Goal: Task Accomplishment & Management: Use online tool/utility

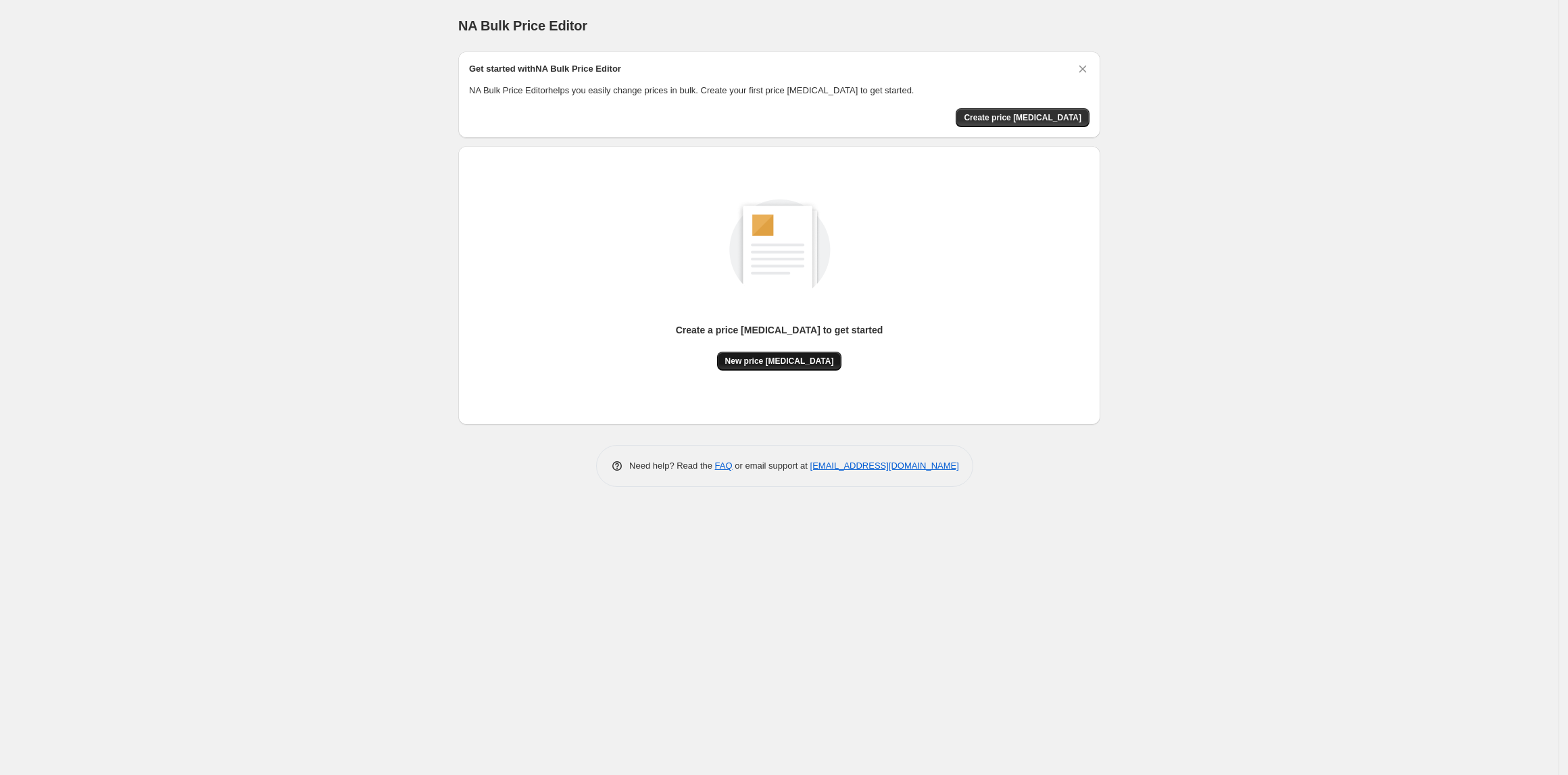
click at [811, 368] on button "New price [MEDICAL_DATA]" at bounding box center [779, 360] width 125 height 19
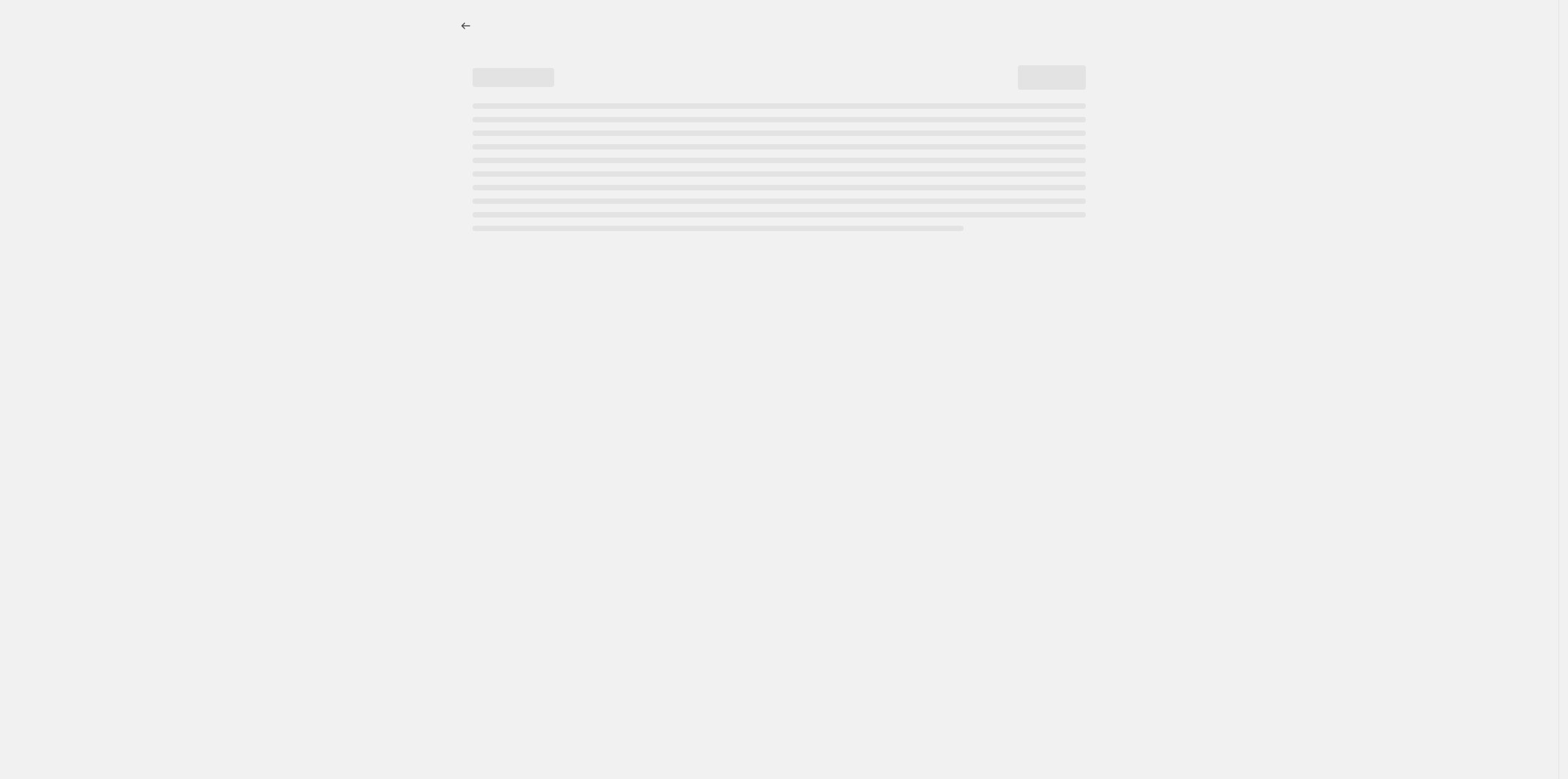
select select "percentage"
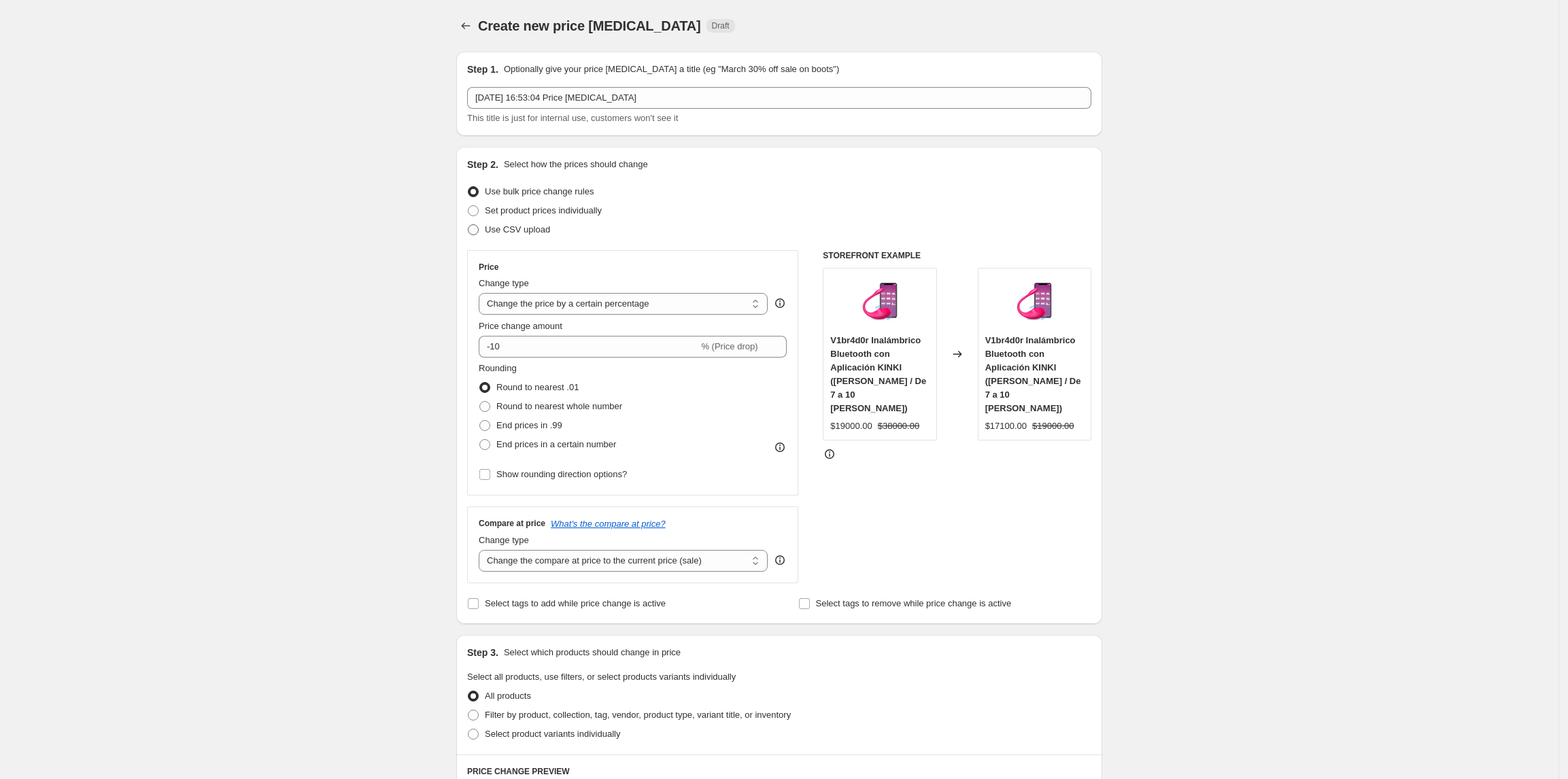
click at [485, 232] on label "Use CSV upload" at bounding box center [509, 229] width 83 height 19
click at [468, 225] on input "Use CSV upload" at bounding box center [468, 224] width 1 height 1
radio input "true"
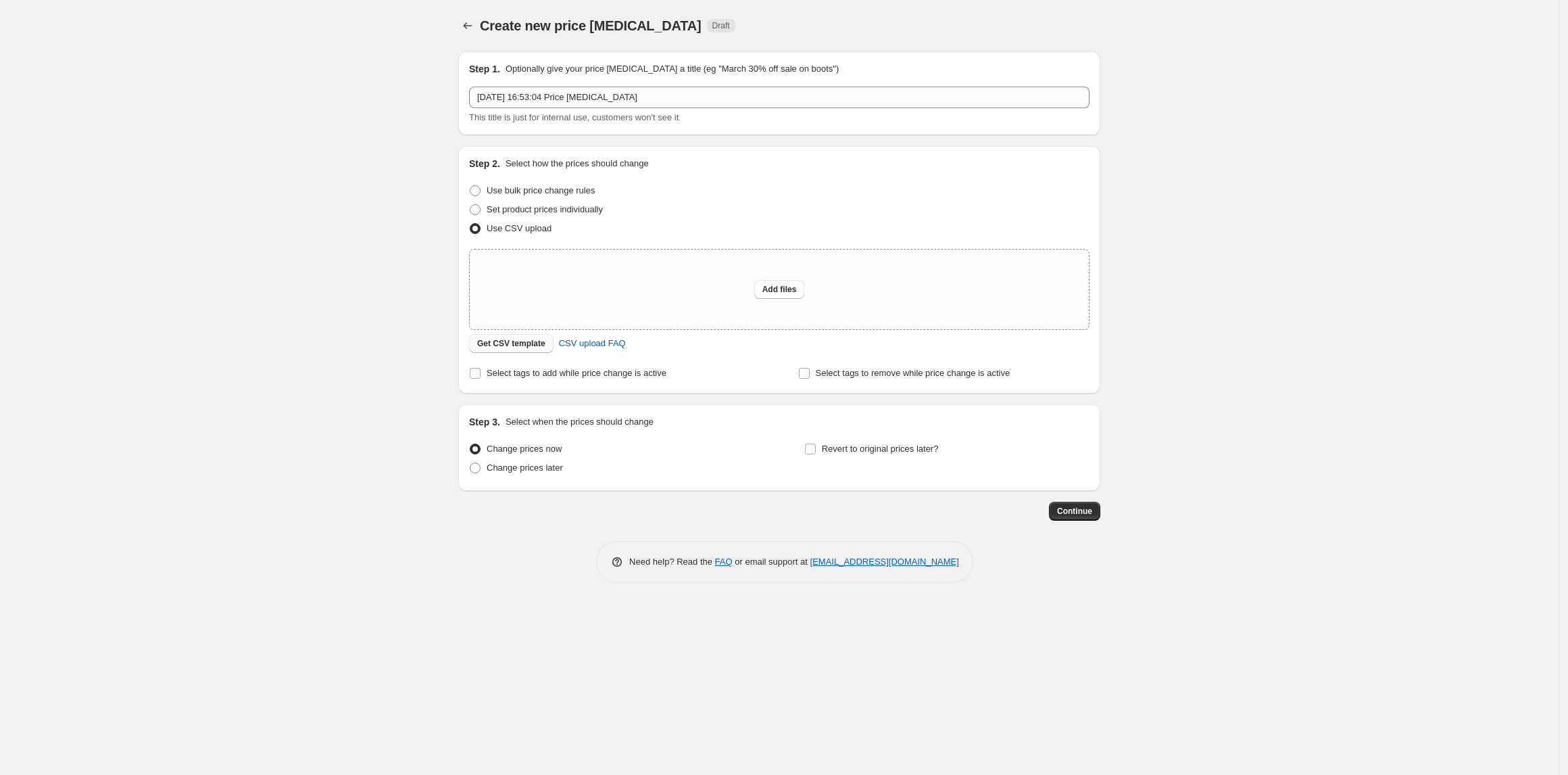
click at [539, 348] on span "Get CSV template" at bounding box center [511, 343] width 68 height 11
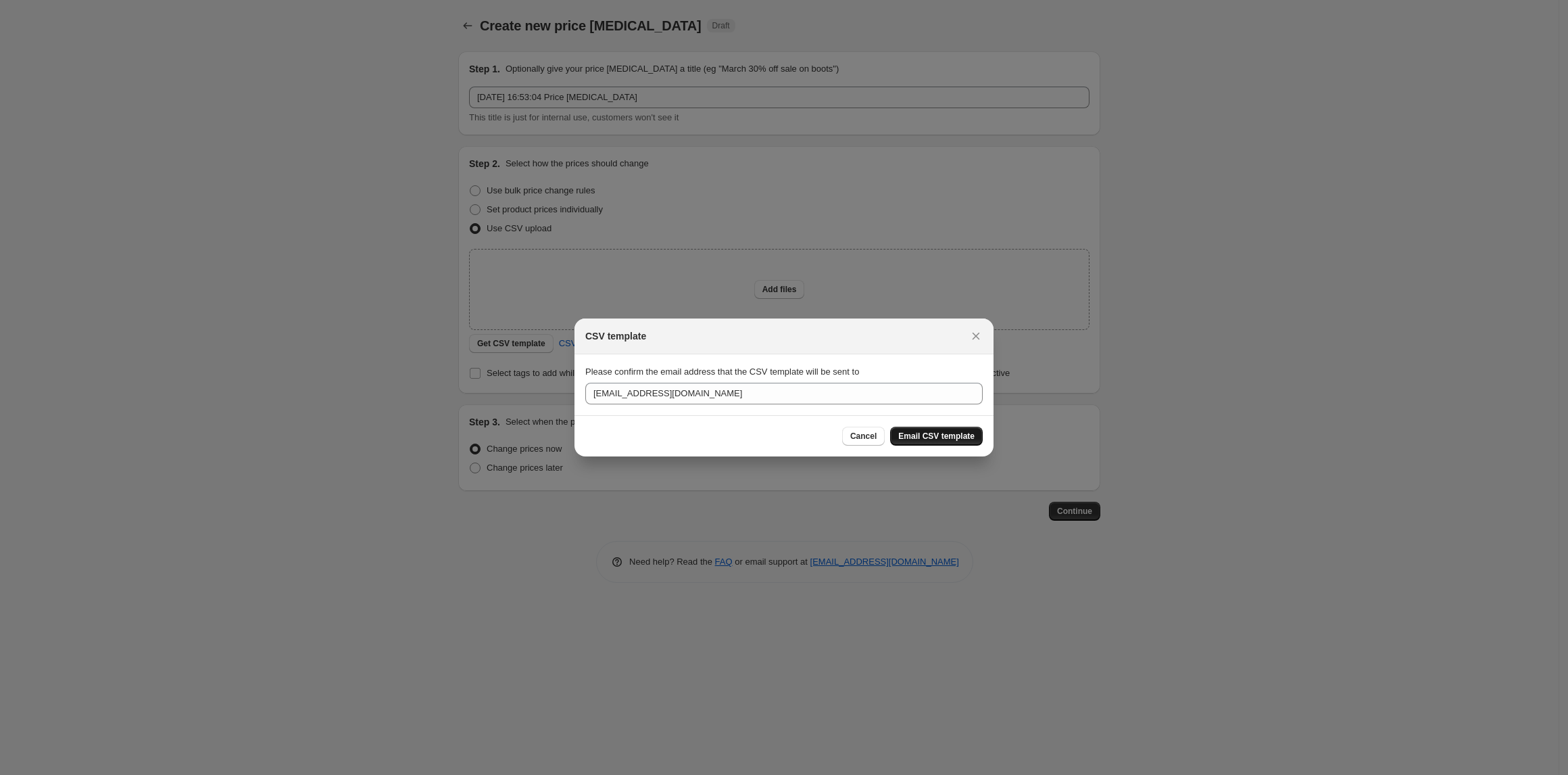
click at [947, 436] on span "Email CSV template" at bounding box center [937, 436] width 77 height 11
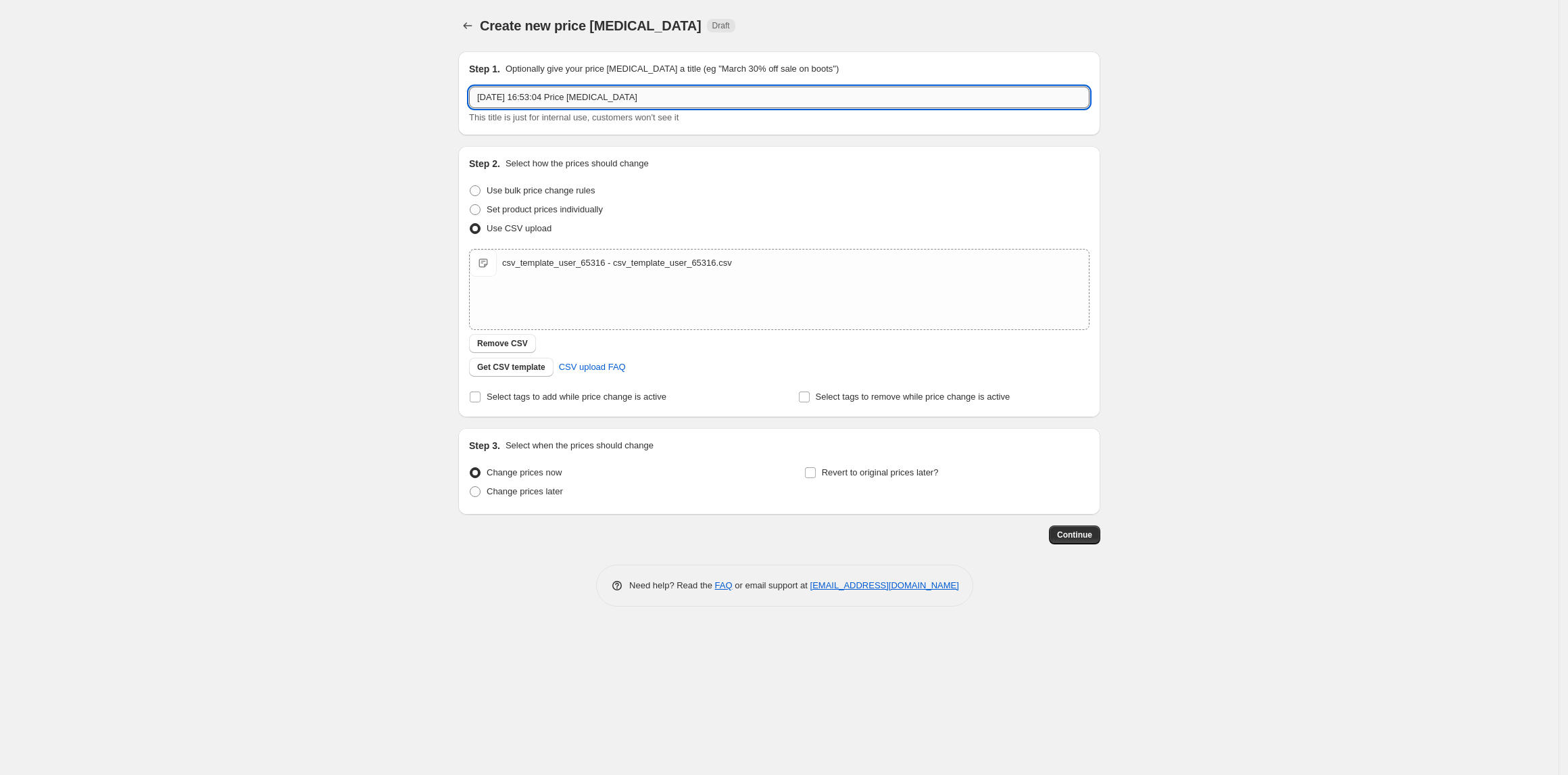
click at [643, 104] on input "1 oct 2025, 16:53:04 Price change job" at bounding box center [779, 97] width 621 height 22
type input "[DATE][DATE]-[DATE]"
click at [541, 491] on span "Change prices later" at bounding box center [525, 491] width 77 height 11
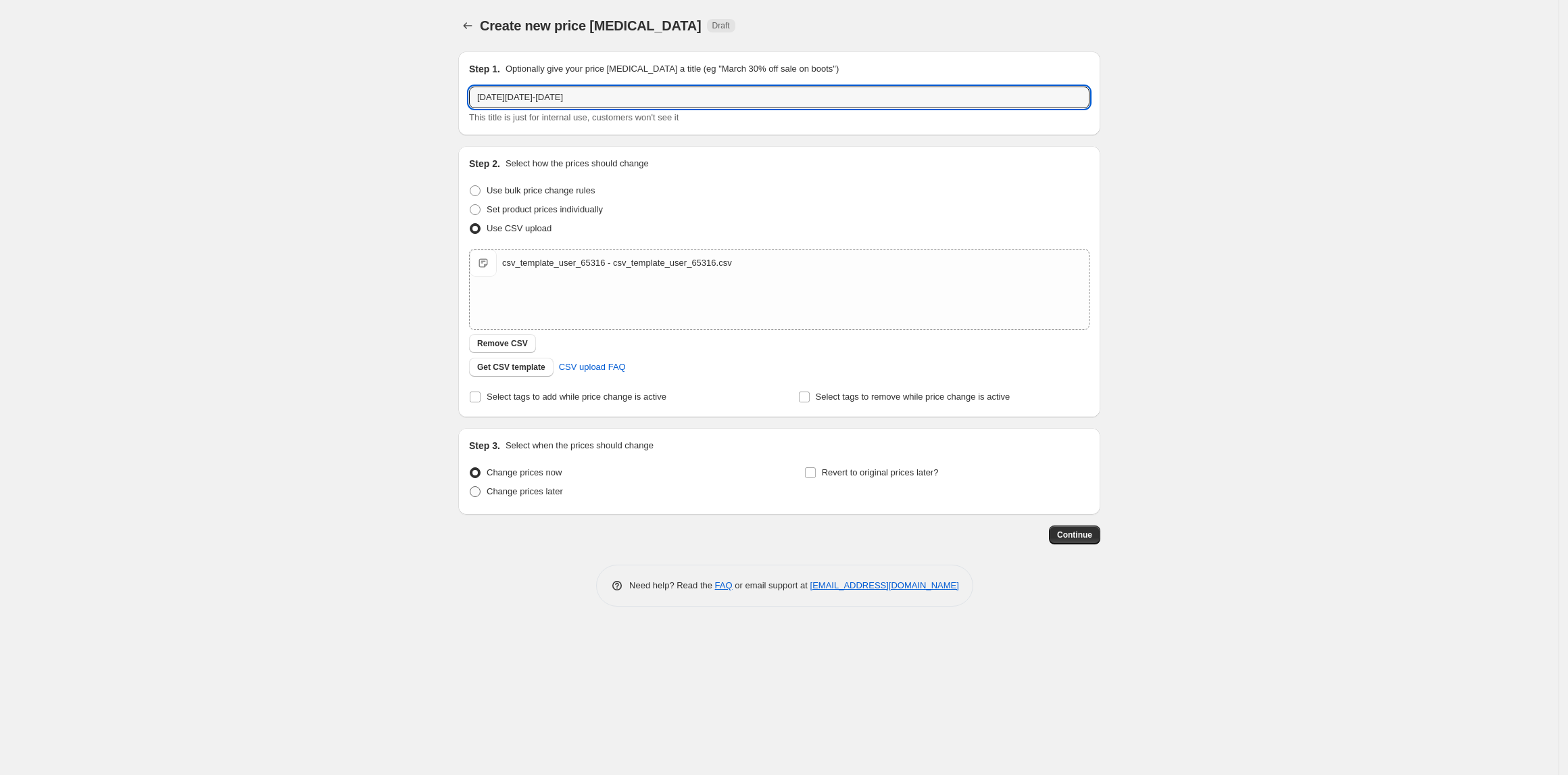
click at [471, 487] on input "Change prices later" at bounding box center [470, 486] width 1 height 1
radio input "true"
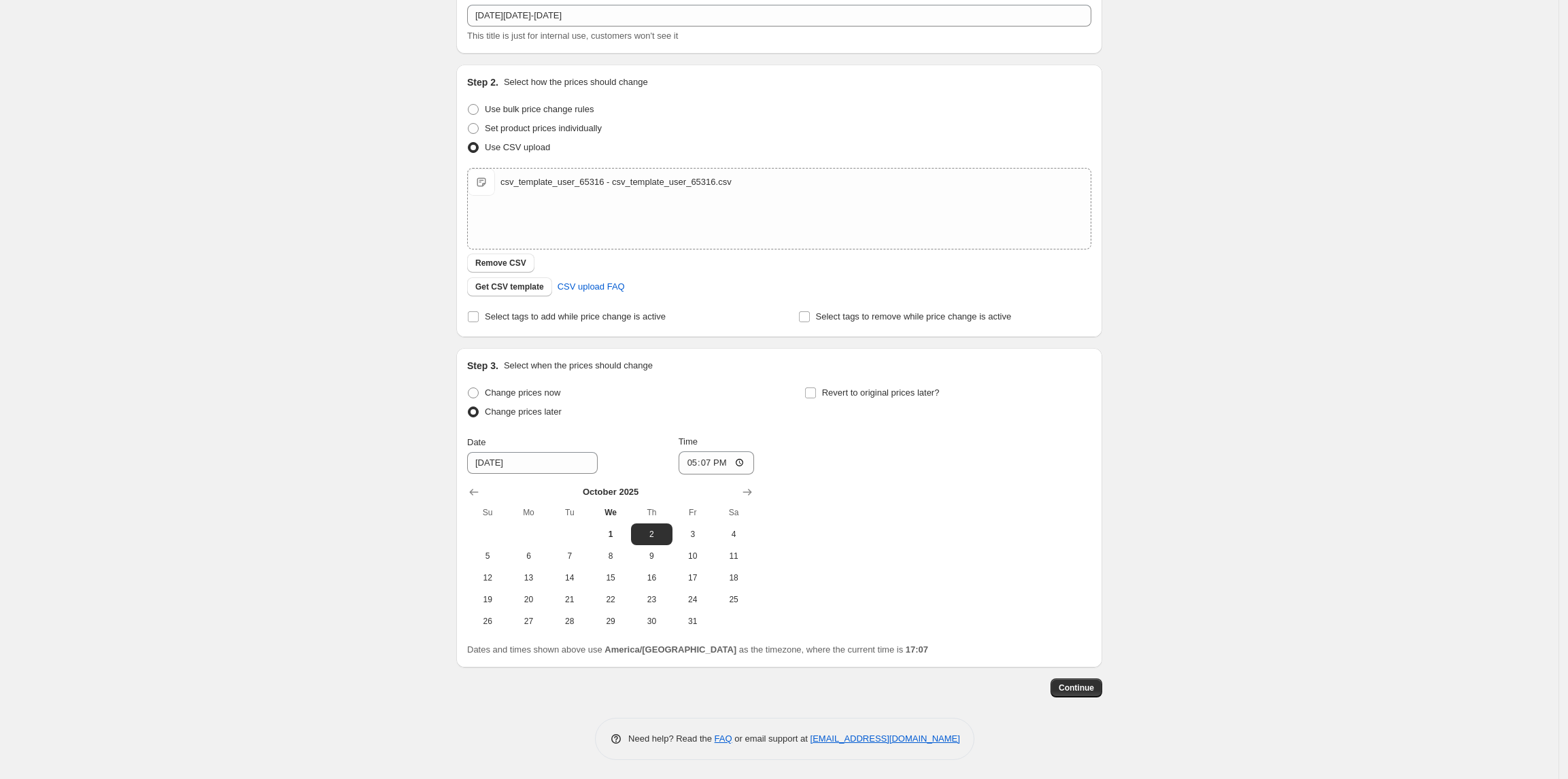
scroll to position [83, 0]
click at [539, 550] on span "6" at bounding box center [529, 555] width 30 height 11
type input "[DATE]"
click at [719, 463] on input "17:07" at bounding box center [717, 462] width 76 height 23
type input "00:00"
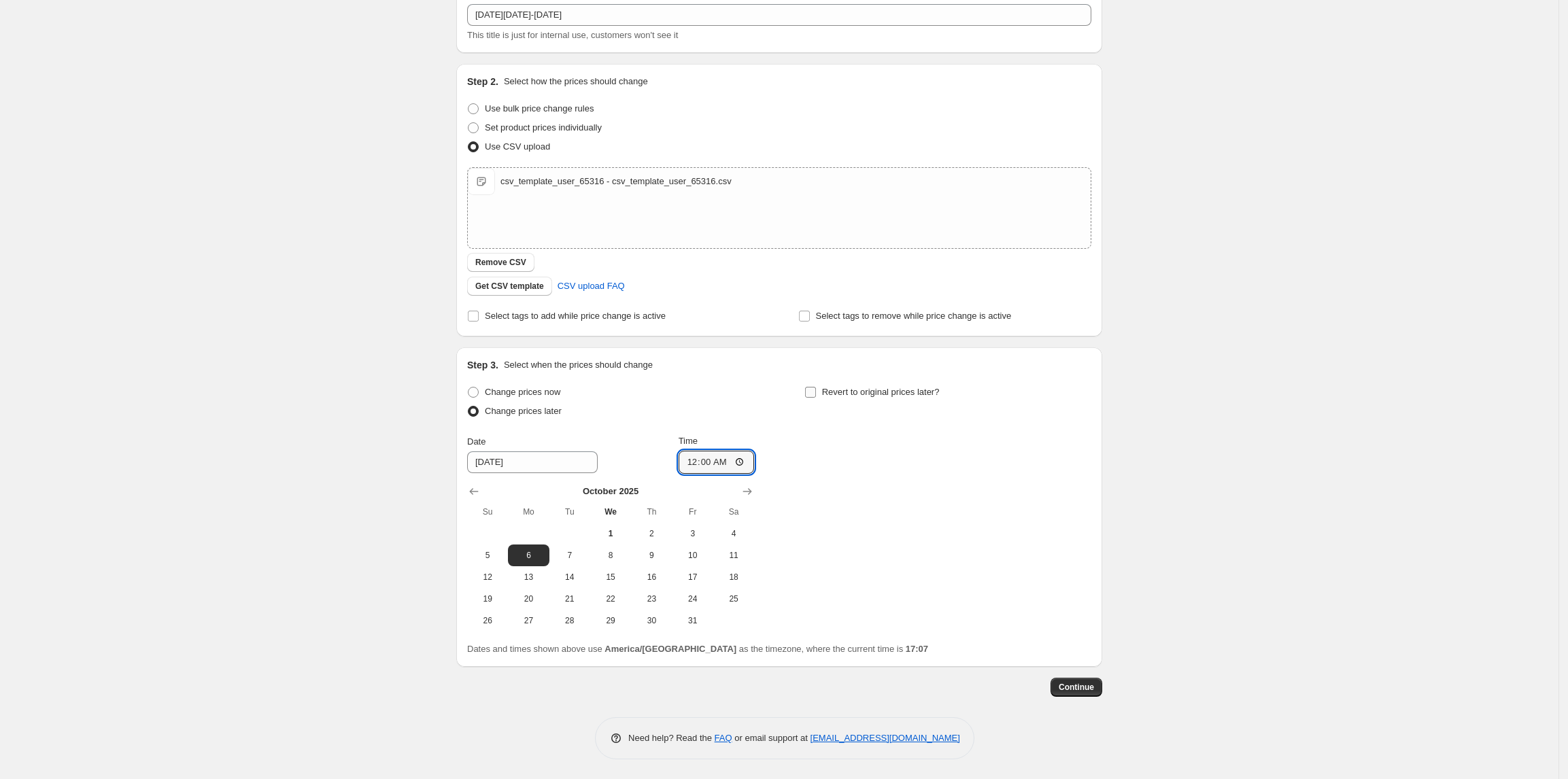
click at [873, 395] on span "Revert to original prices later?" at bounding box center [881, 392] width 118 height 11
click at [816, 395] on input "Revert to original prices later?" at bounding box center [810, 392] width 11 height 11
checkbox input "true"
click at [983, 552] on span "9" at bounding box center [989, 555] width 30 height 11
type input "[DATE]"
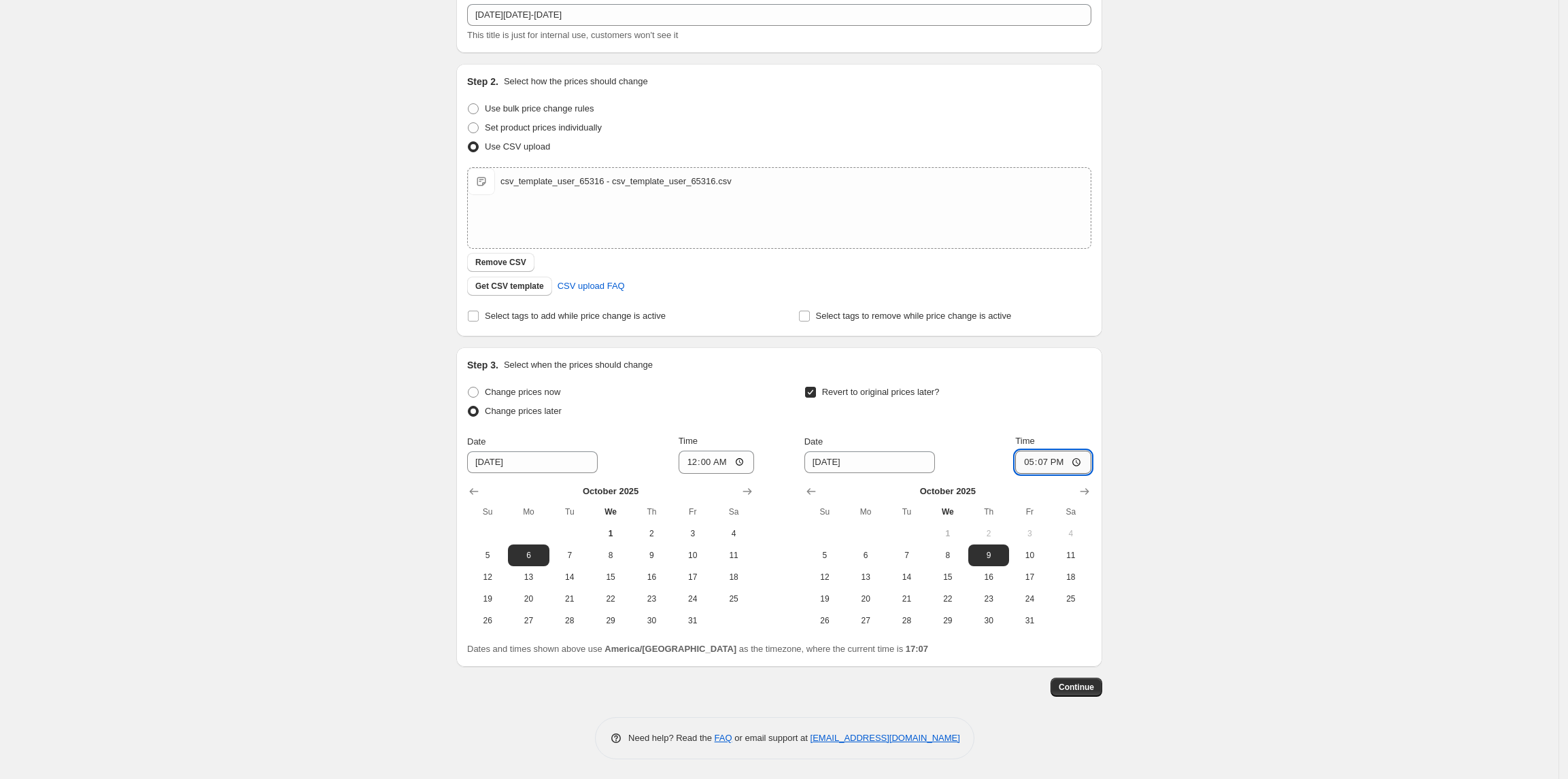
click at [1057, 465] on input "17:07" at bounding box center [1053, 462] width 76 height 23
click at [1048, 460] on input "17:07" at bounding box center [1053, 462] width 76 height 23
type input "00:00"
click at [1208, 450] on div "Create new price [MEDICAL_DATA]. This page is ready Create new price [MEDICAL_D…" at bounding box center [779, 348] width 1559 height 863
click at [1088, 688] on span "Continue" at bounding box center [1076, 687] width 35 height 11
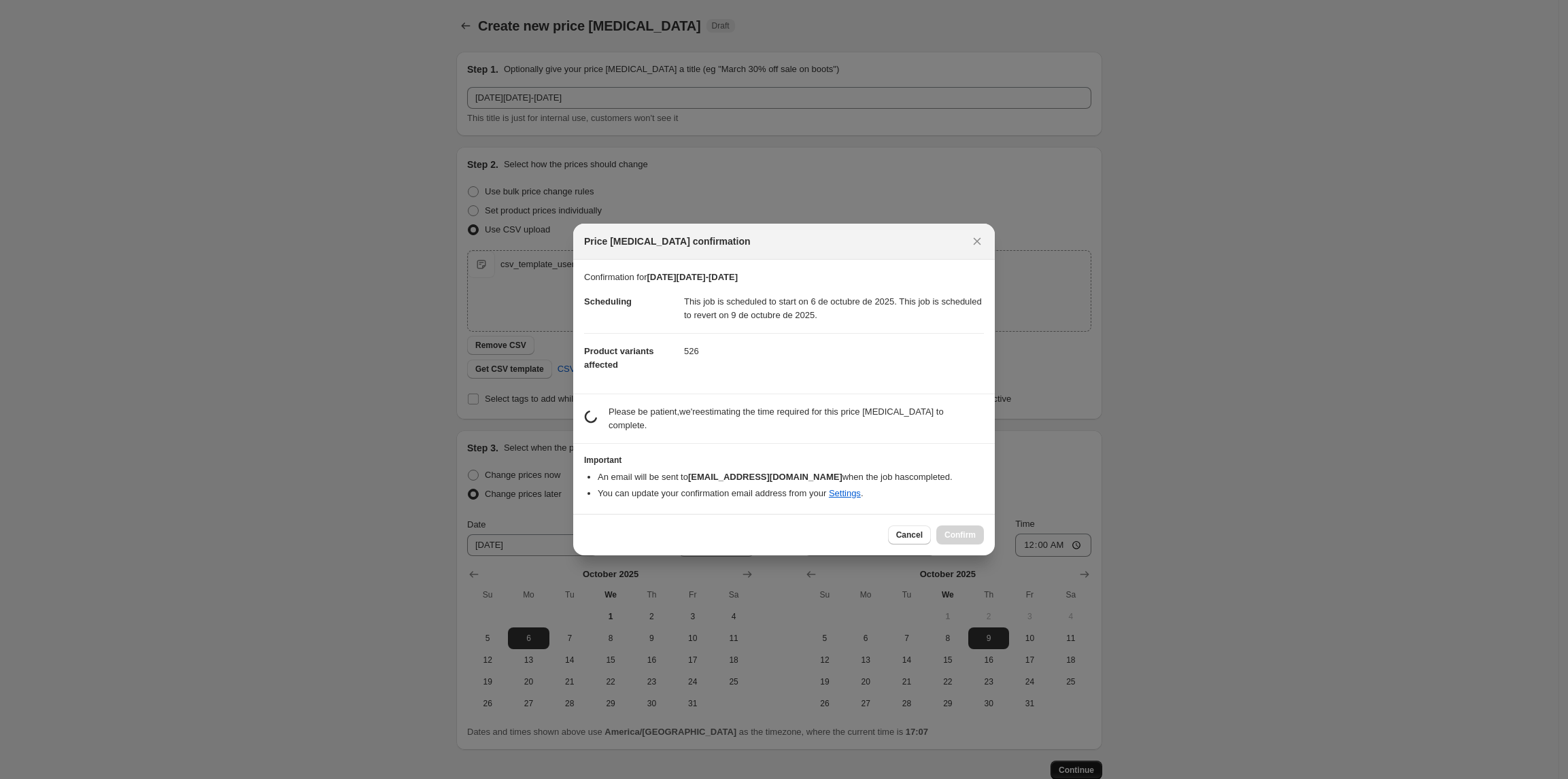
scroll to position [0, 0]
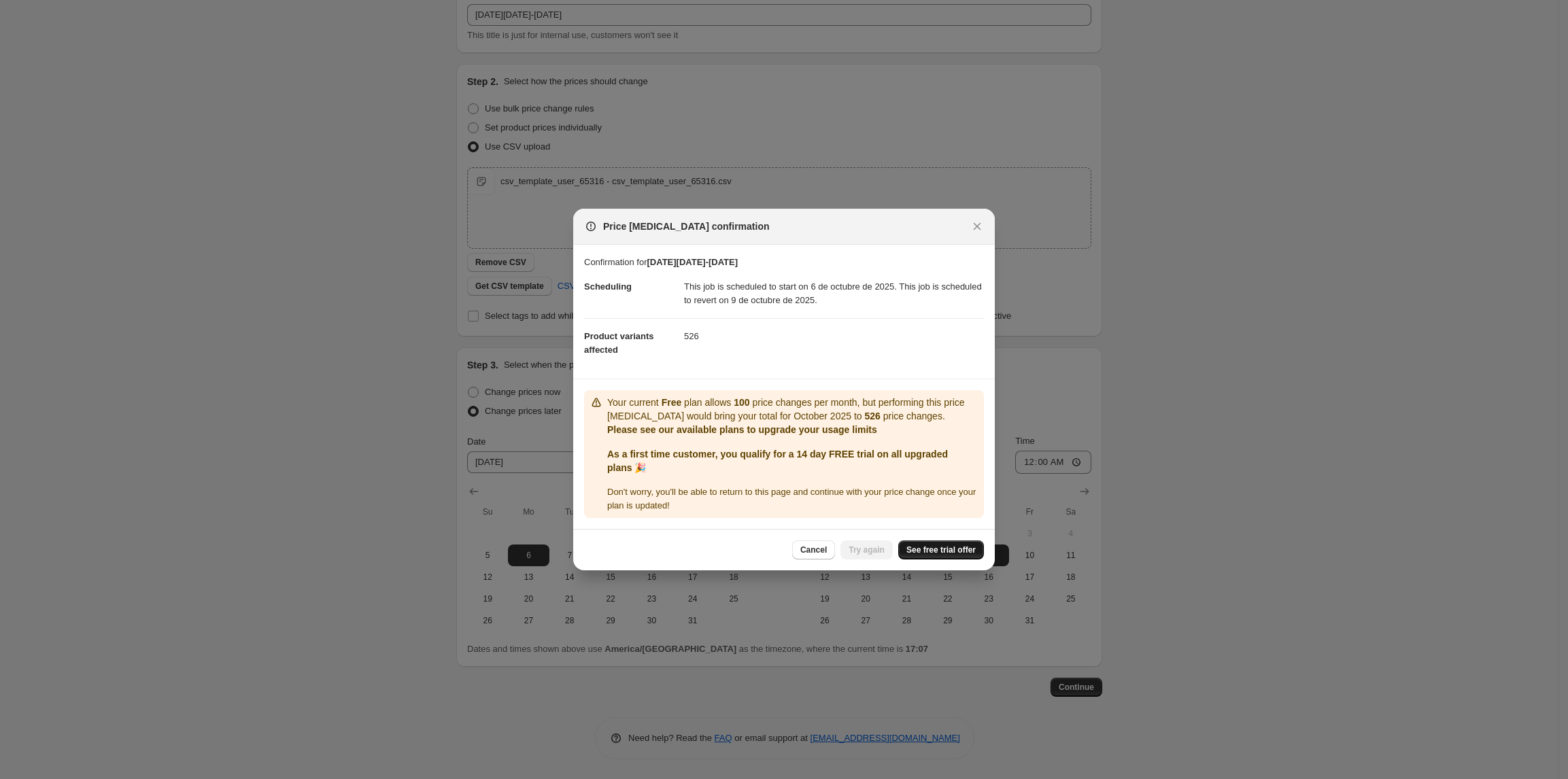
click at [948, 549] on span "See free trial offer" at bounding box center [941, 550] width 69 height 11
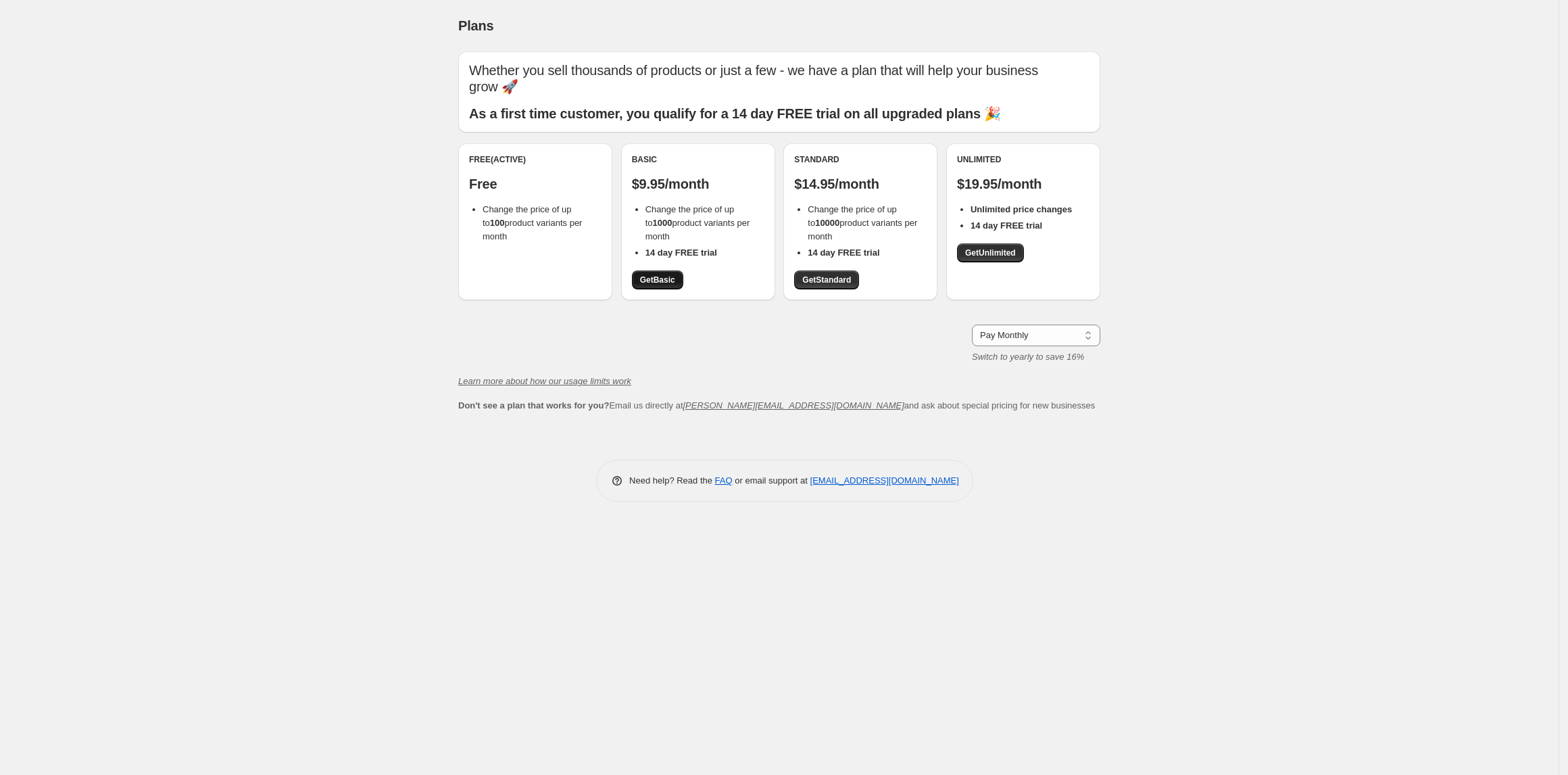
click at [657, 287] on link "Get Basic" at bounding box center [658, 279] width 51 height 19
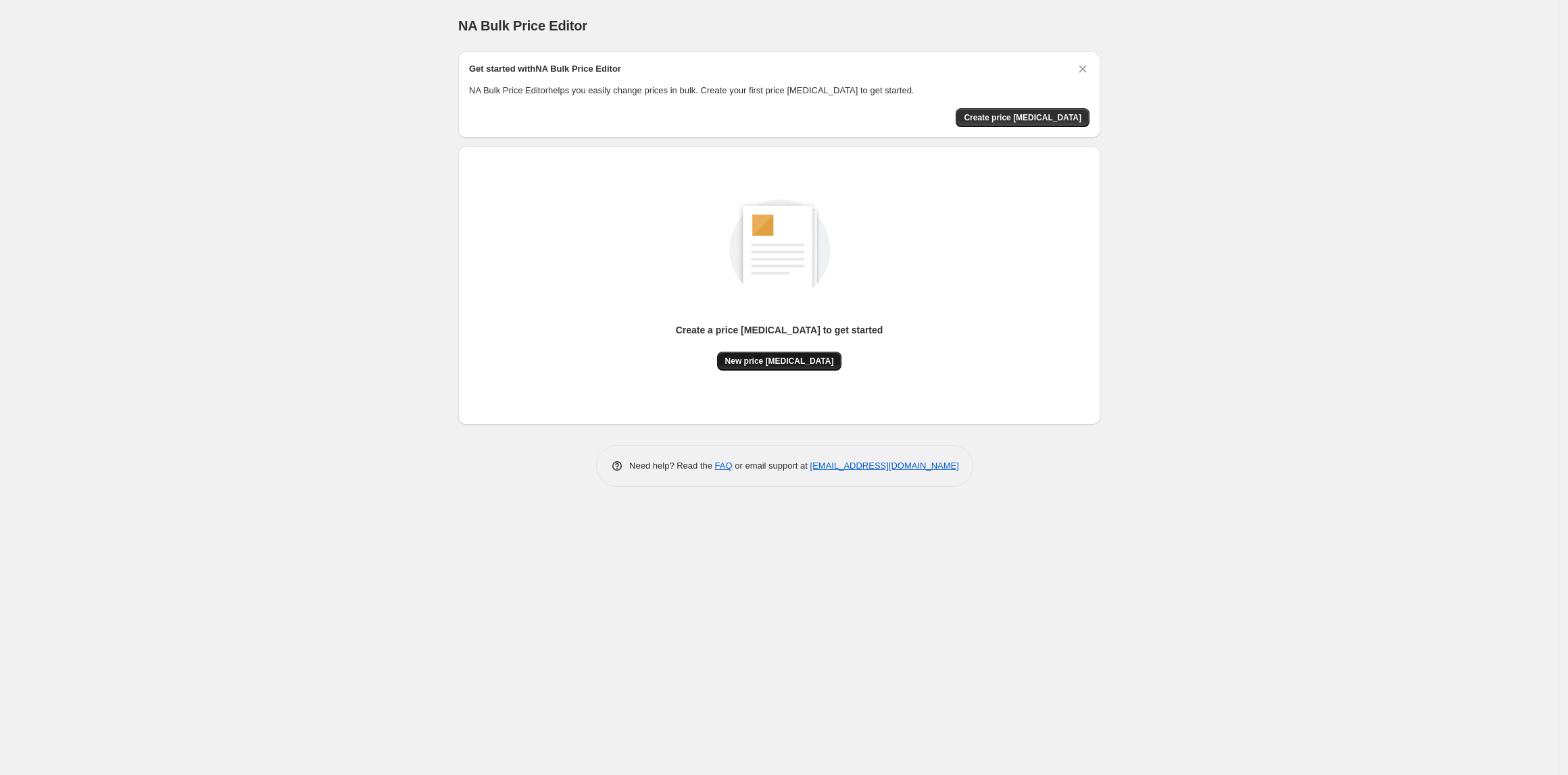
click at [760, 357] on span "New price [MEDICAL_DATA]" at bounding box center [779, 361] width 109 height 11
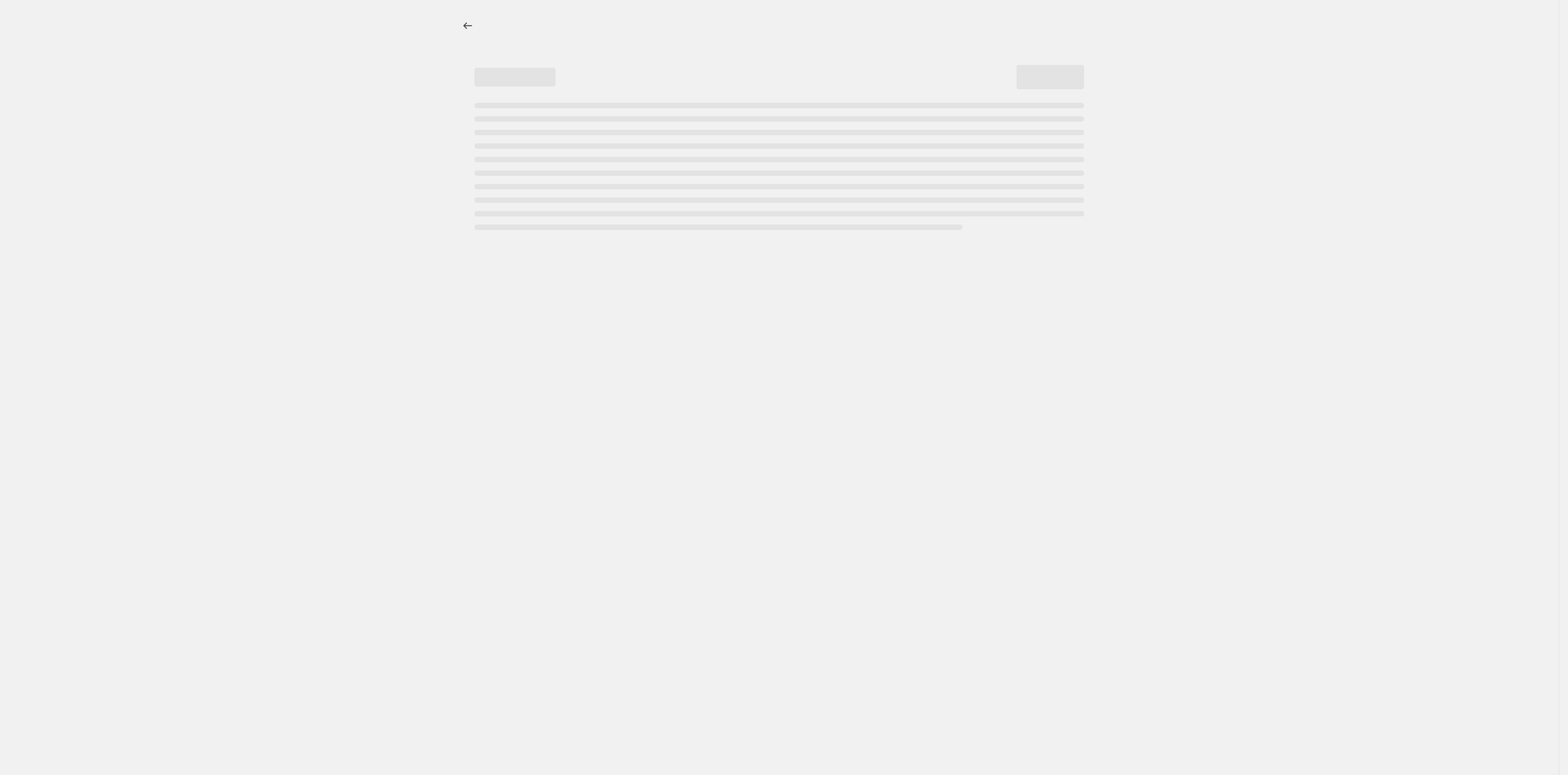
select select "percentage"
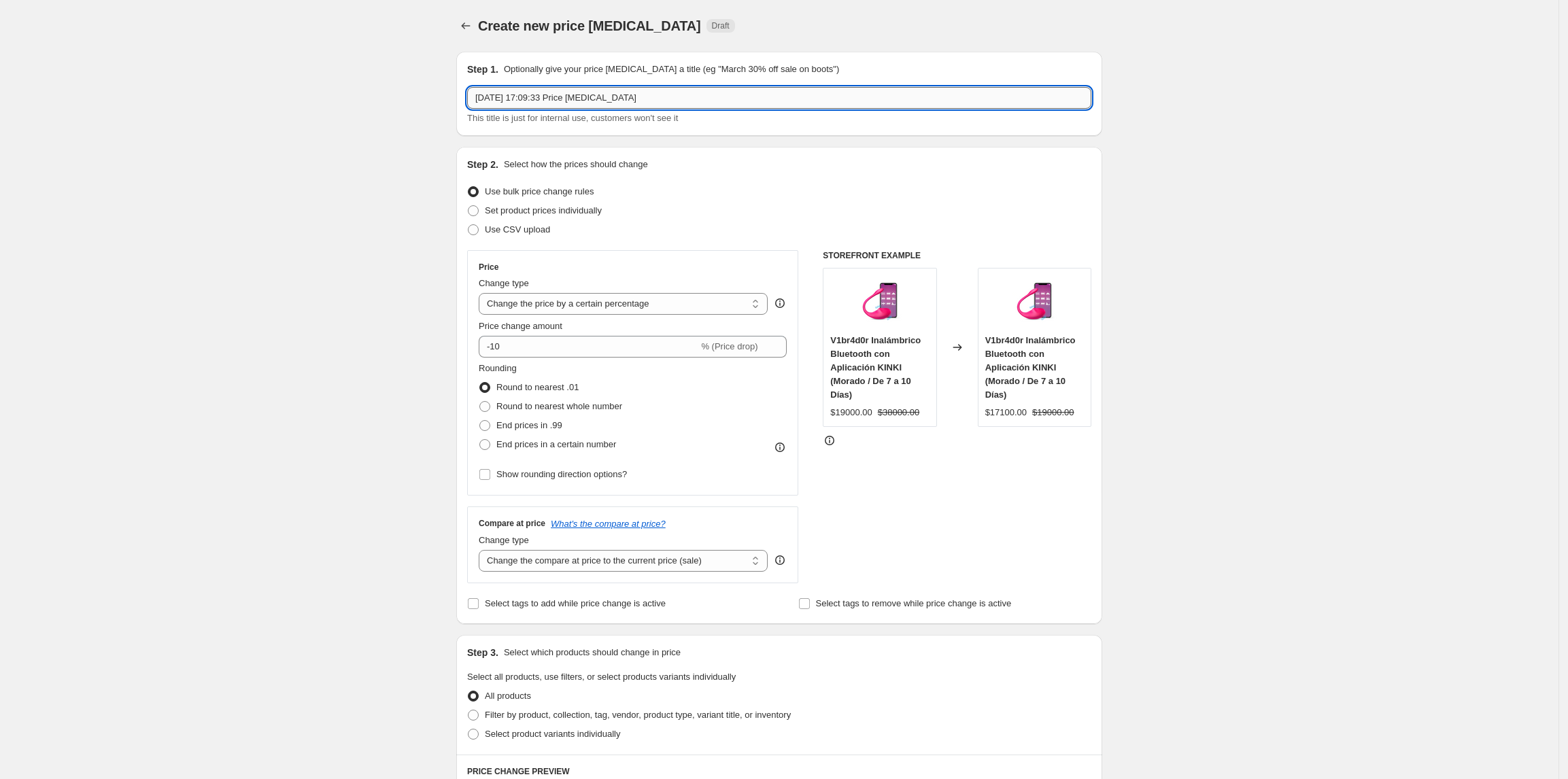
click at [661, 93] on input "[DATE] 17:09:33 Price [MEDICAL_DATA]" at bounding box center [779, 97] width 625 height 22
click at [526, 211] on span "Set product prices individually" at bounding box center [543, 211] width 117 height 11
click at [468, 206] on input "Set product prices individually" at bounding box center [468, 205] width 1 height 1
radio input "true"
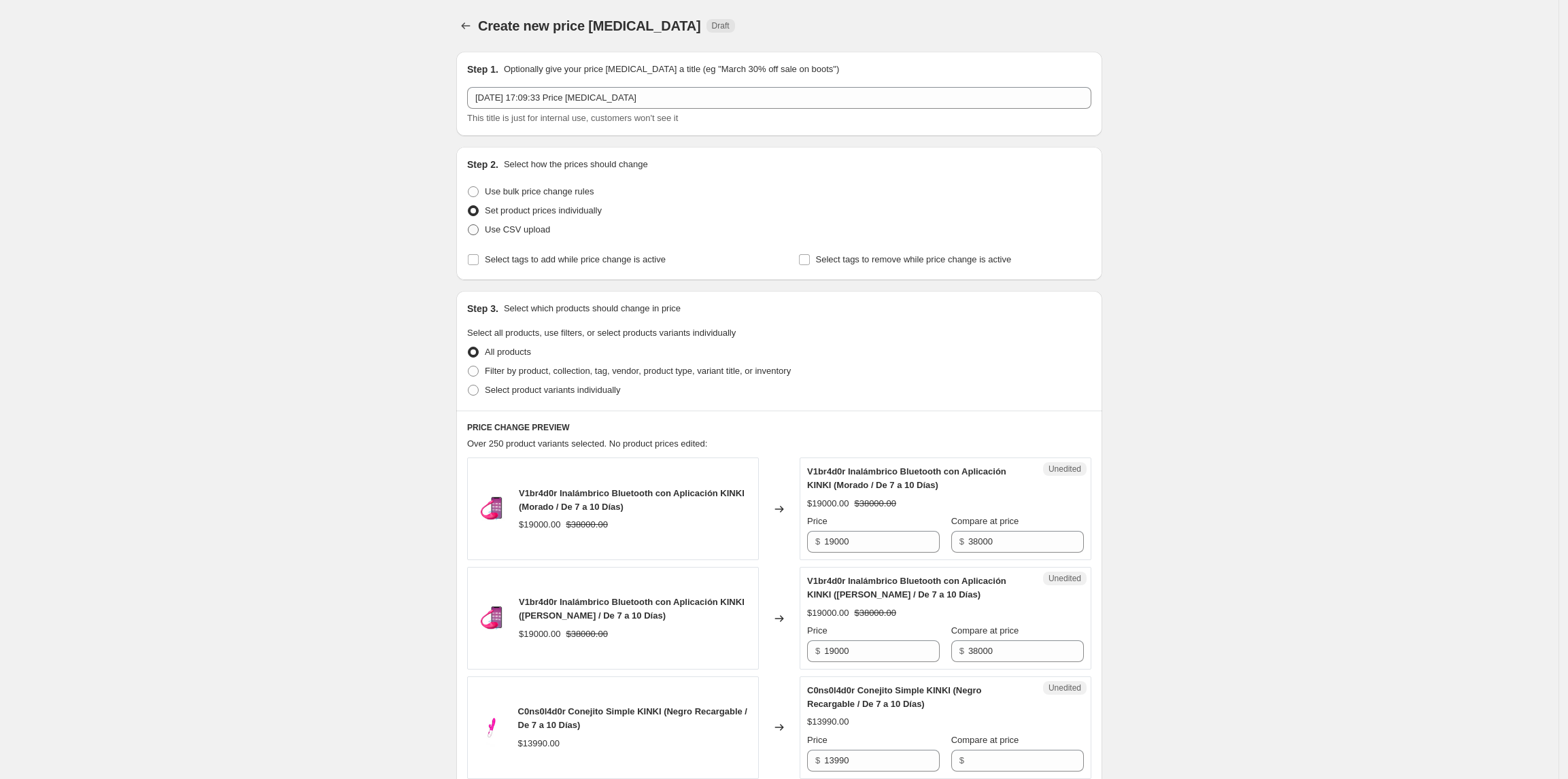
click at [499, 234] on span "Use CSV upload" at bounding box center [517, 229] width 65 height 11
click at [468, 225] on input "Use CSV upload" at bounding box center [468, 224] width 1 height 1
radio input "true"
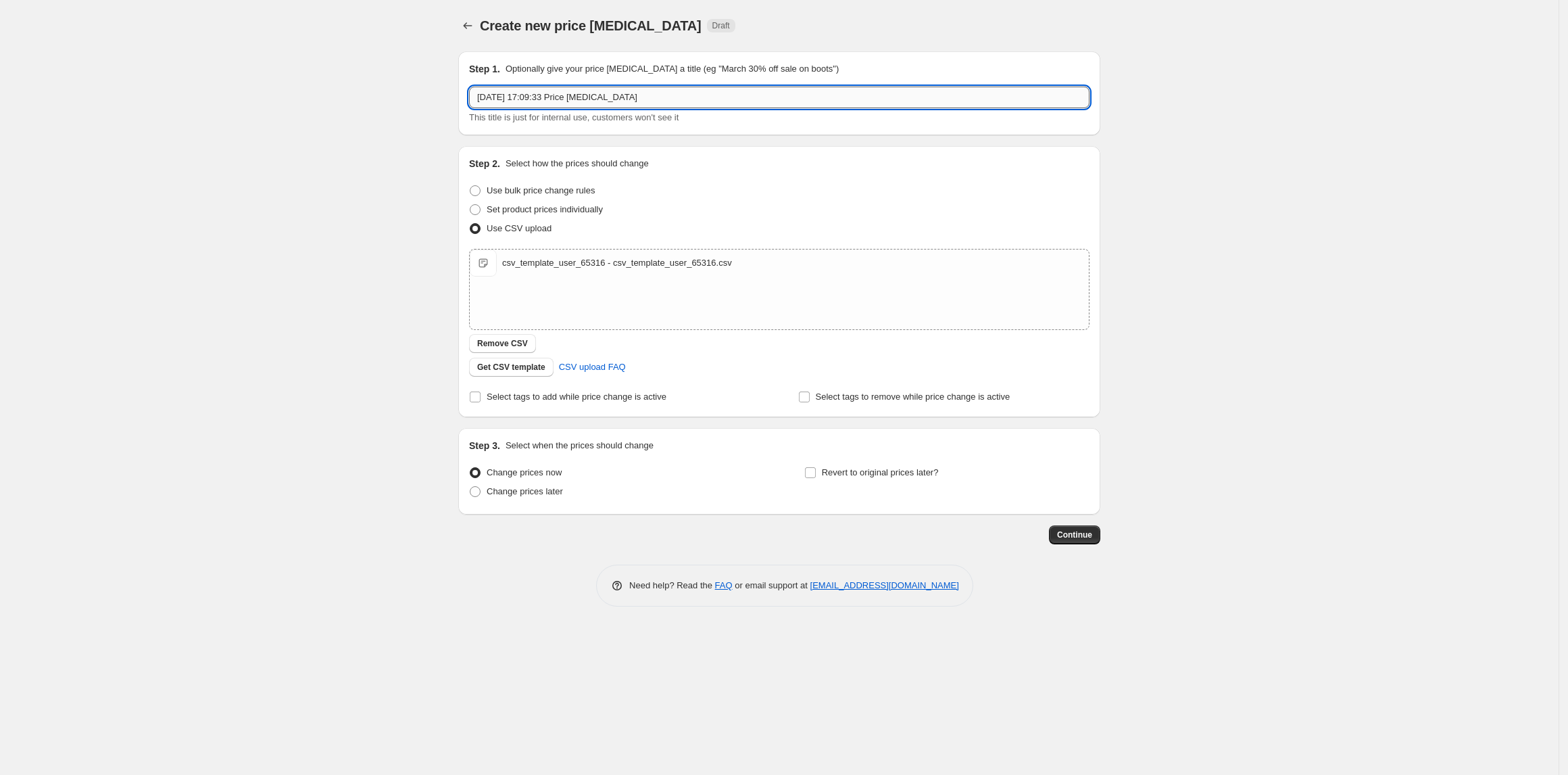
click at [639, 106] on input "[DATE] 17:09:33 Price [MEDICAL_DATA]" at bounding box center [779, 97] width 621 height 22
type input "c"
type input "[DATE][DATE]-[DATE]"
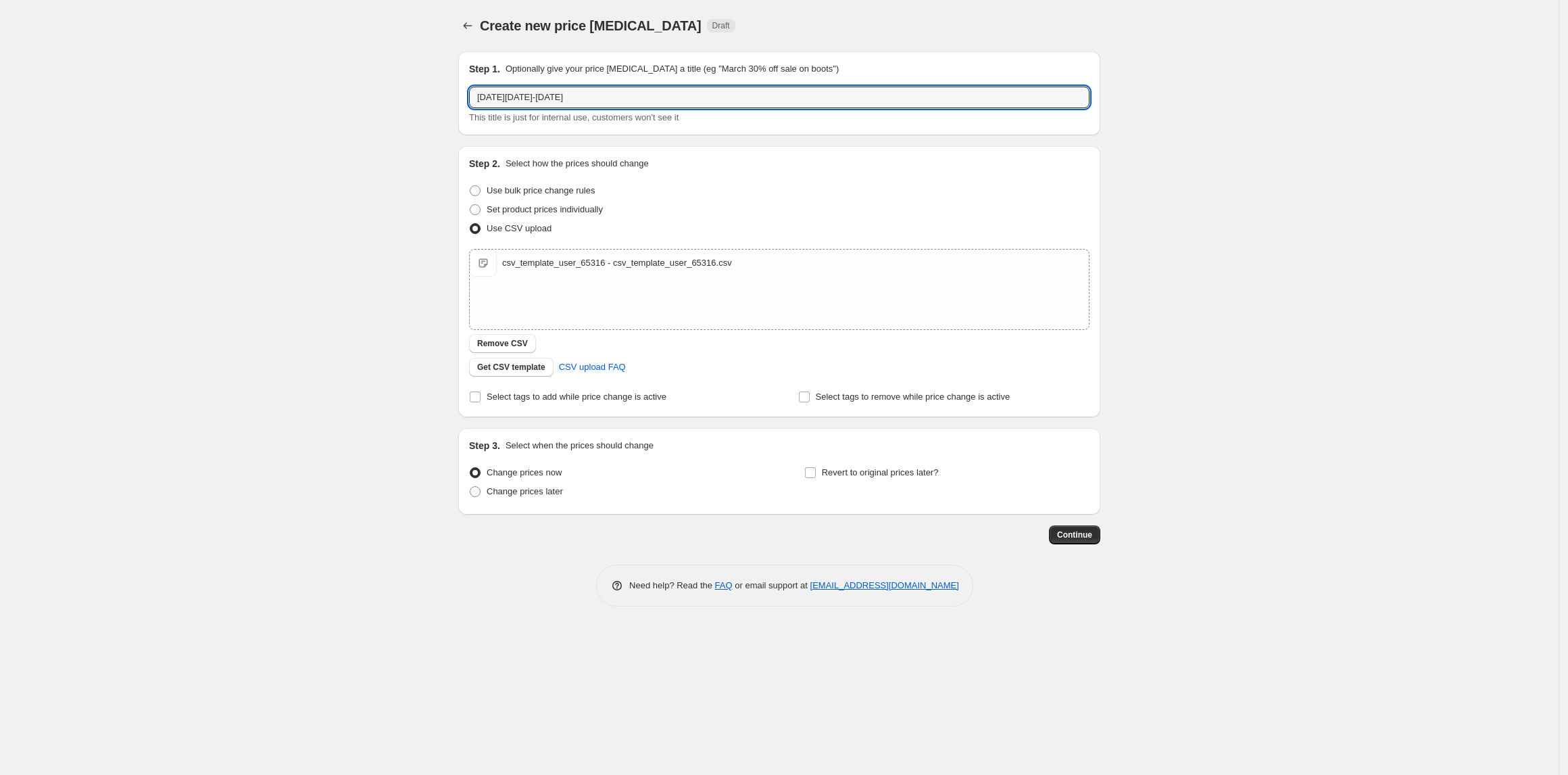
click at [1120, 336] on div "Create new price [MEDICAL_DATA]. This page is ready Create new price [MEDICAL_D…" at bounding box center [779, 388] width 1558 height 775
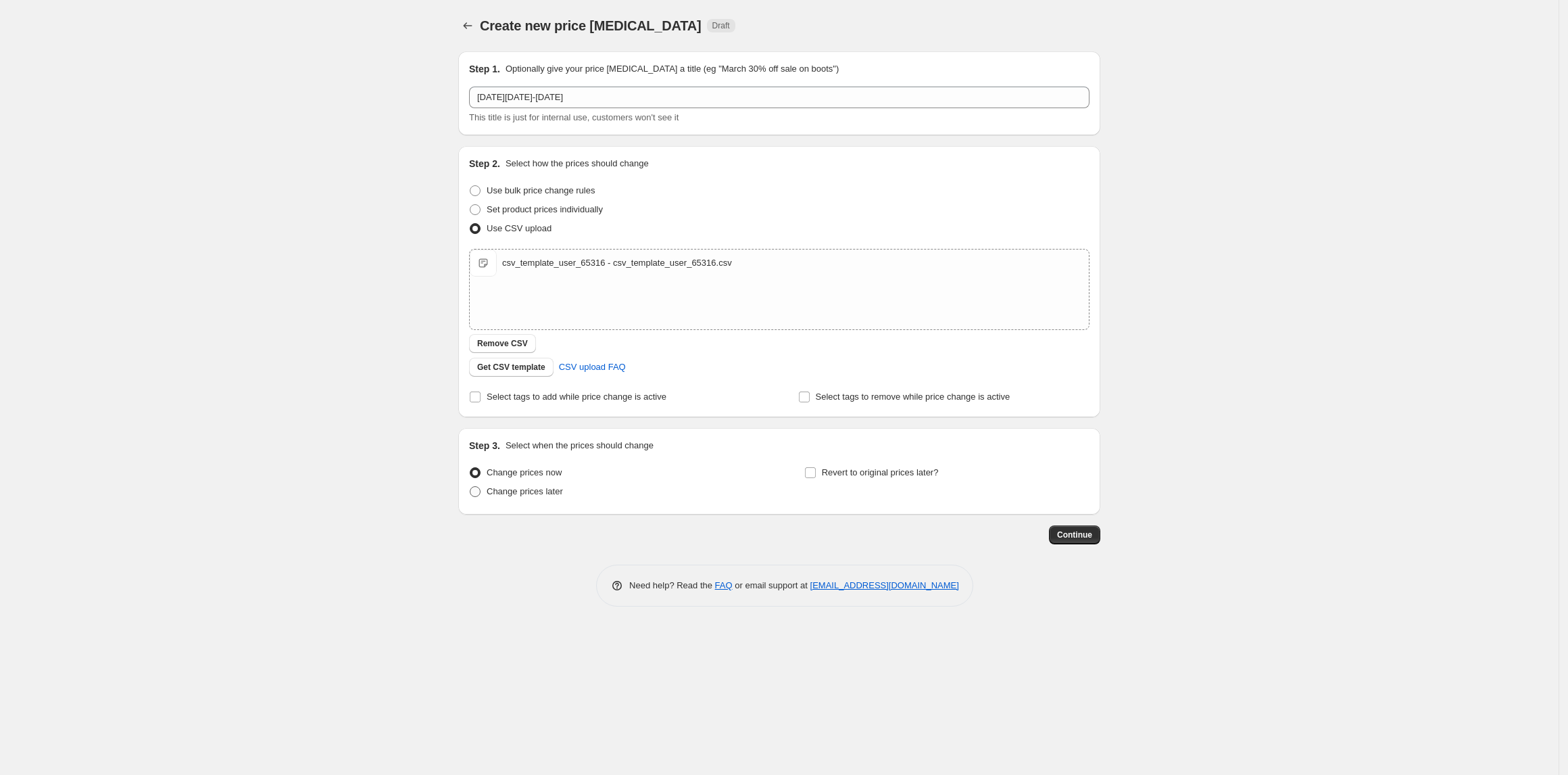
click at [554, 487] on span "Change prices later" at bounding box center [525, 491] width 77 height 11
click at [471, 487] on input "Change prices later" at bounding box center [470, 486] width 1 height 1
radio input "true"
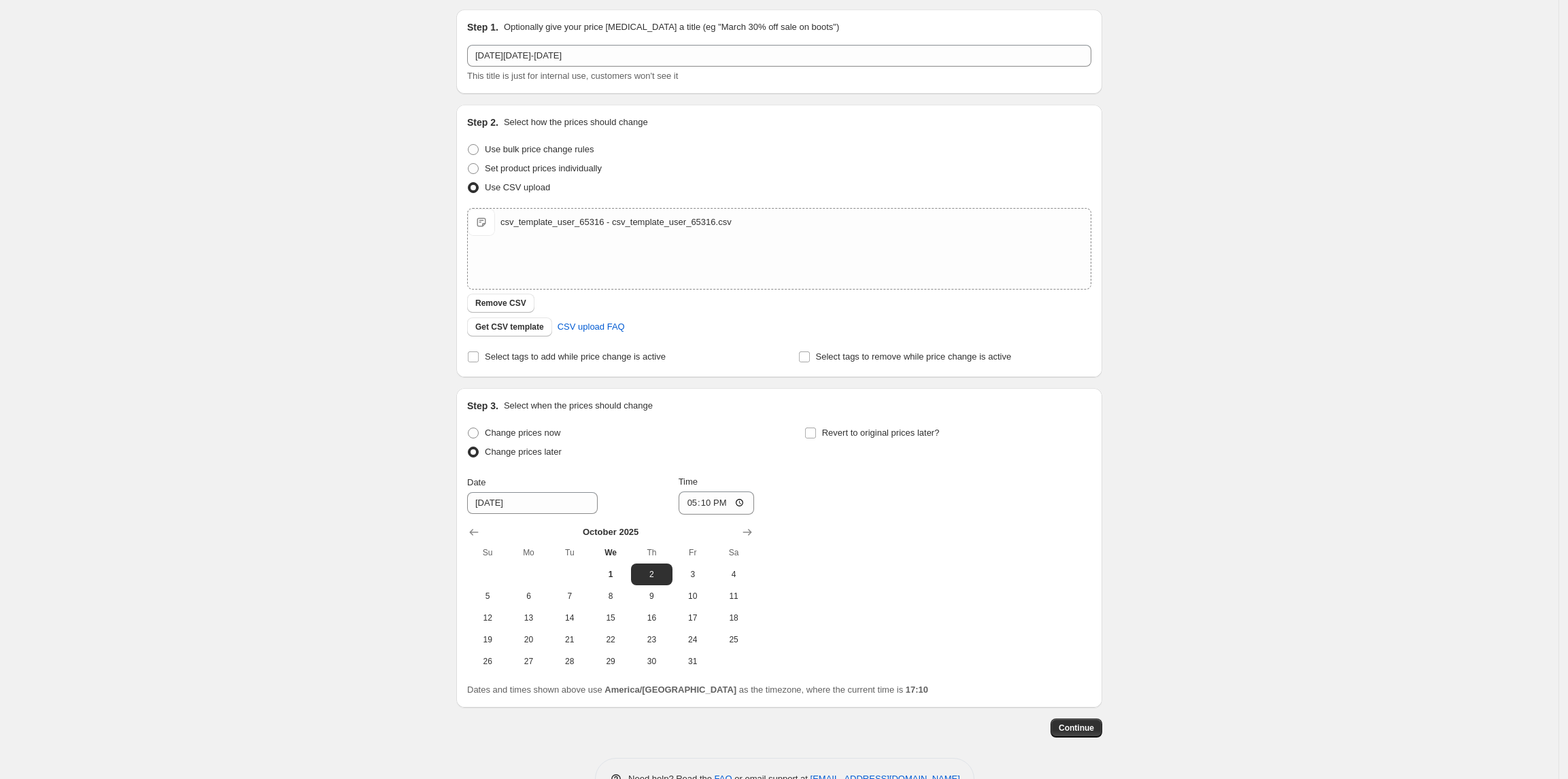
scroll to position [83, 0]
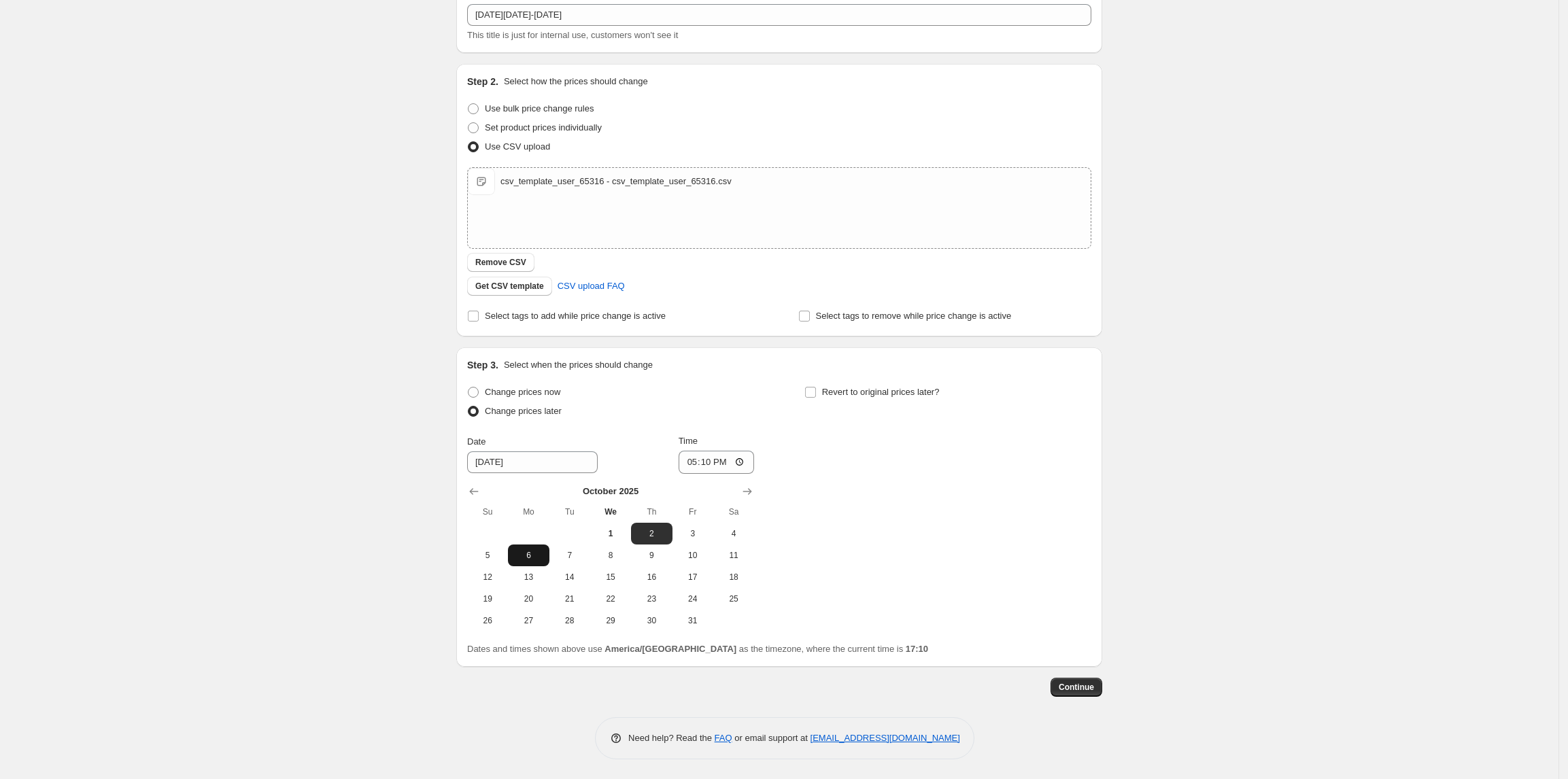
click at [539, 556] on span "6" at bounding box center [529, 555] width 30 height 11
type input "[DATE]"
click at [727, 463] on input "17:10" at bounding box center [717, 462] width 76 height 23
click at [708, 463] on input "17:10" at bounding box center [717, 462] width 76 height 23
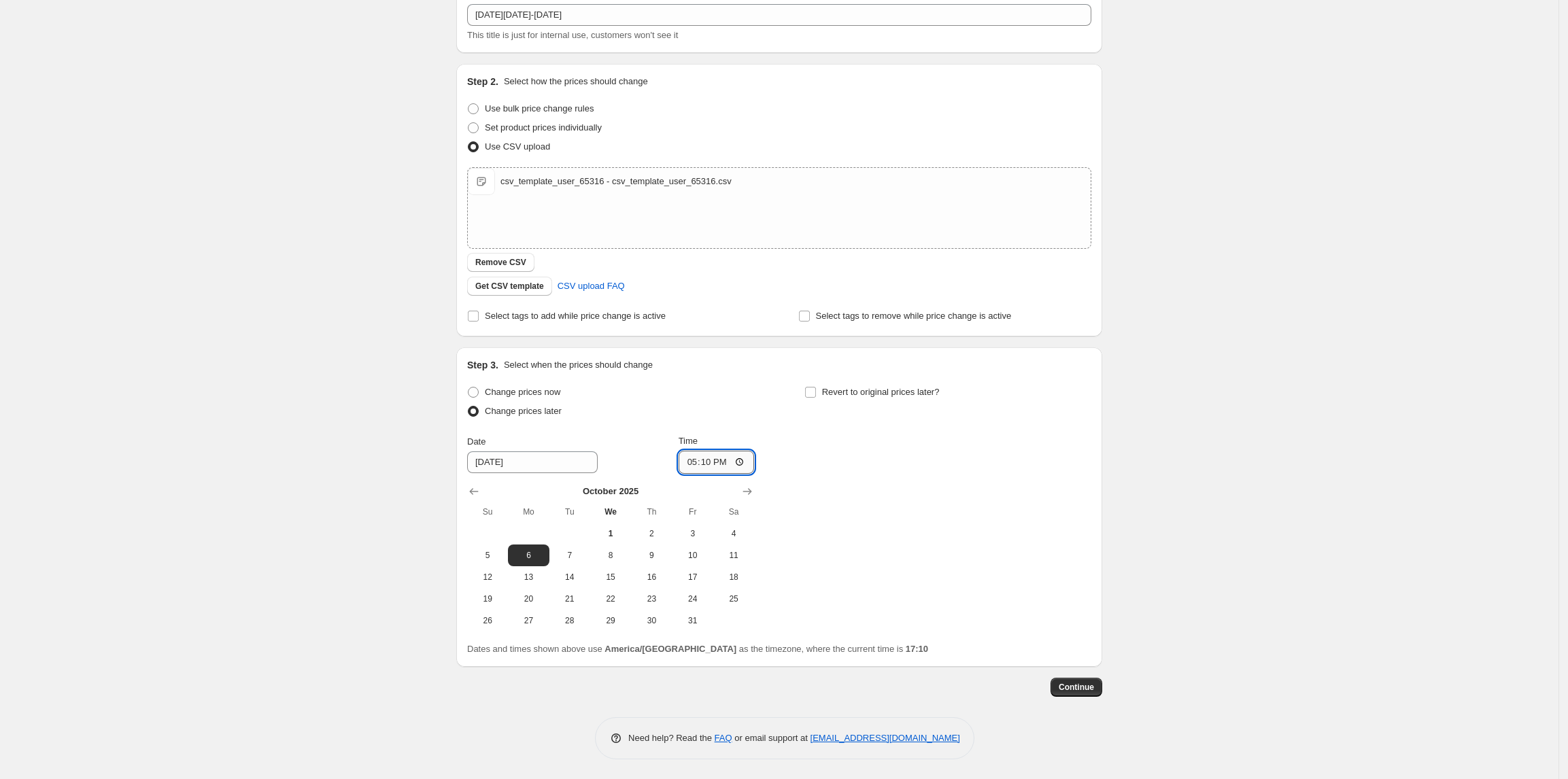
click at [708, 463] on input "17:10" at bounding box center [717, 462] width 76 height 23
type input "00:00"
click at [899, 488] on div "Change prices now Change prices later Date [DATE] Time 00:00 [DATE] Su Mo Tu We…" at bounding box center [779, 507] width 625 height 249
click at [858, 393] on span "Revert to original prices later?" at bounding box center [881, 392] width 118 height 11
click at [816, 393] on input "Revert to original prices later?" at bounding box center [810, 392] width 11 height 11
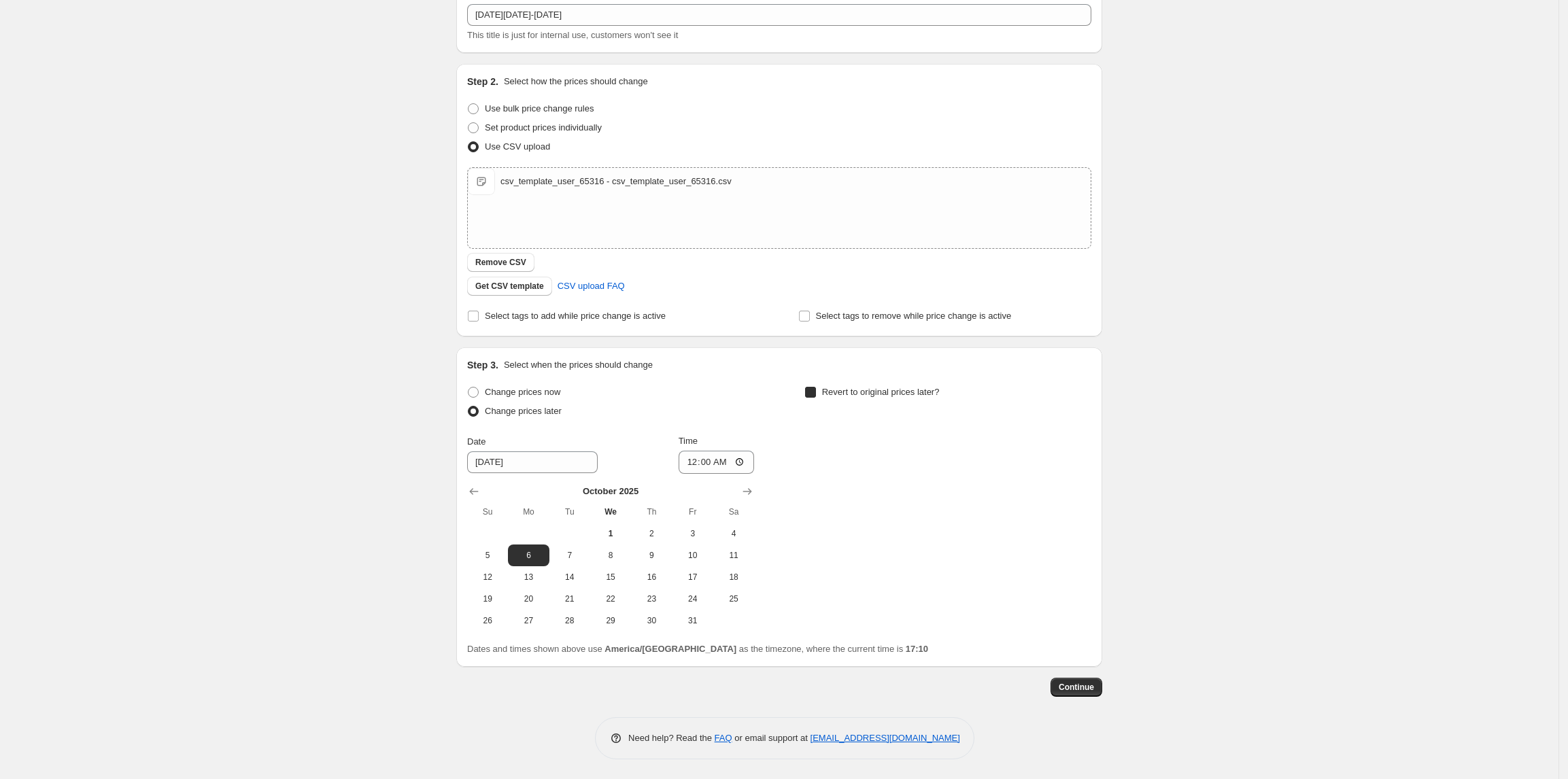
checkbox input "true"
click at [997, 556] on span "9" at bounding box center [989, 555] width 30 height 11
type input "[DATE]"
click at [1048, 462] on input "17:10" at bounding box center [1053, 462] width 76 height 23
type input "00:00"
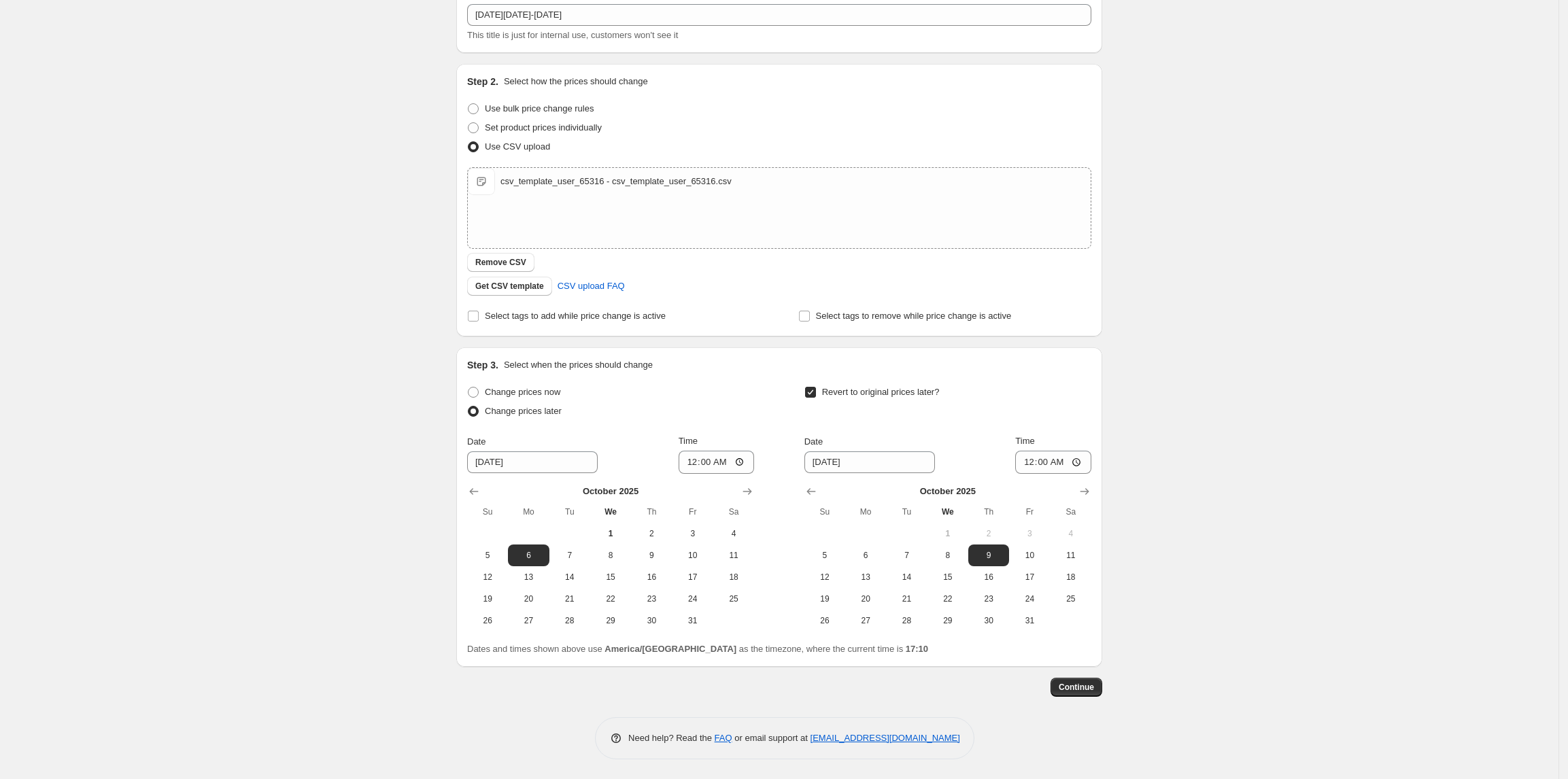
click at [1231, 414] on div "Create new price [MEDICAL_DATA]. This page is ready Create new price [MEDICAL_D…" at bounding box center [779, 348] width 1559 height 863
click at [1087, 692] on button "Continue" at bounding box center [1076, 687] width 51 height 19
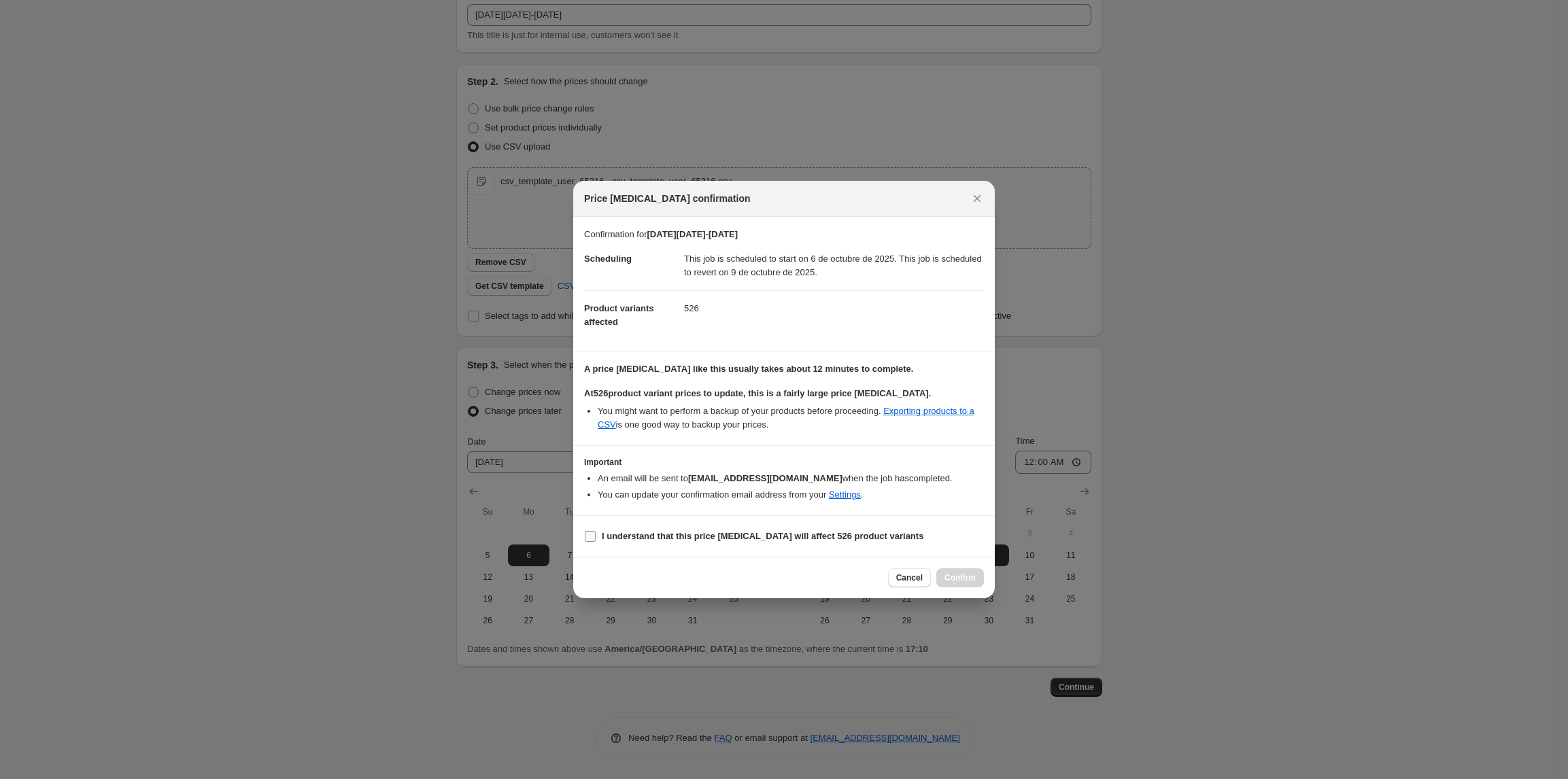
click at [680, 539] on b "I understand that this price [MEDICAL_DATA] will affect 526 product variants" at bounding box center [763, 536] width 322 height 11
click at [596, 539] on input "I understand that this price [MEDICAL_DATA] will affect 526 product variants" at bounding box center [590, 536] width 11 height 11
checkbox input "true"
click at [956, 580] on span "Confirm" at bounding box center [960, 577] width 31 height 11
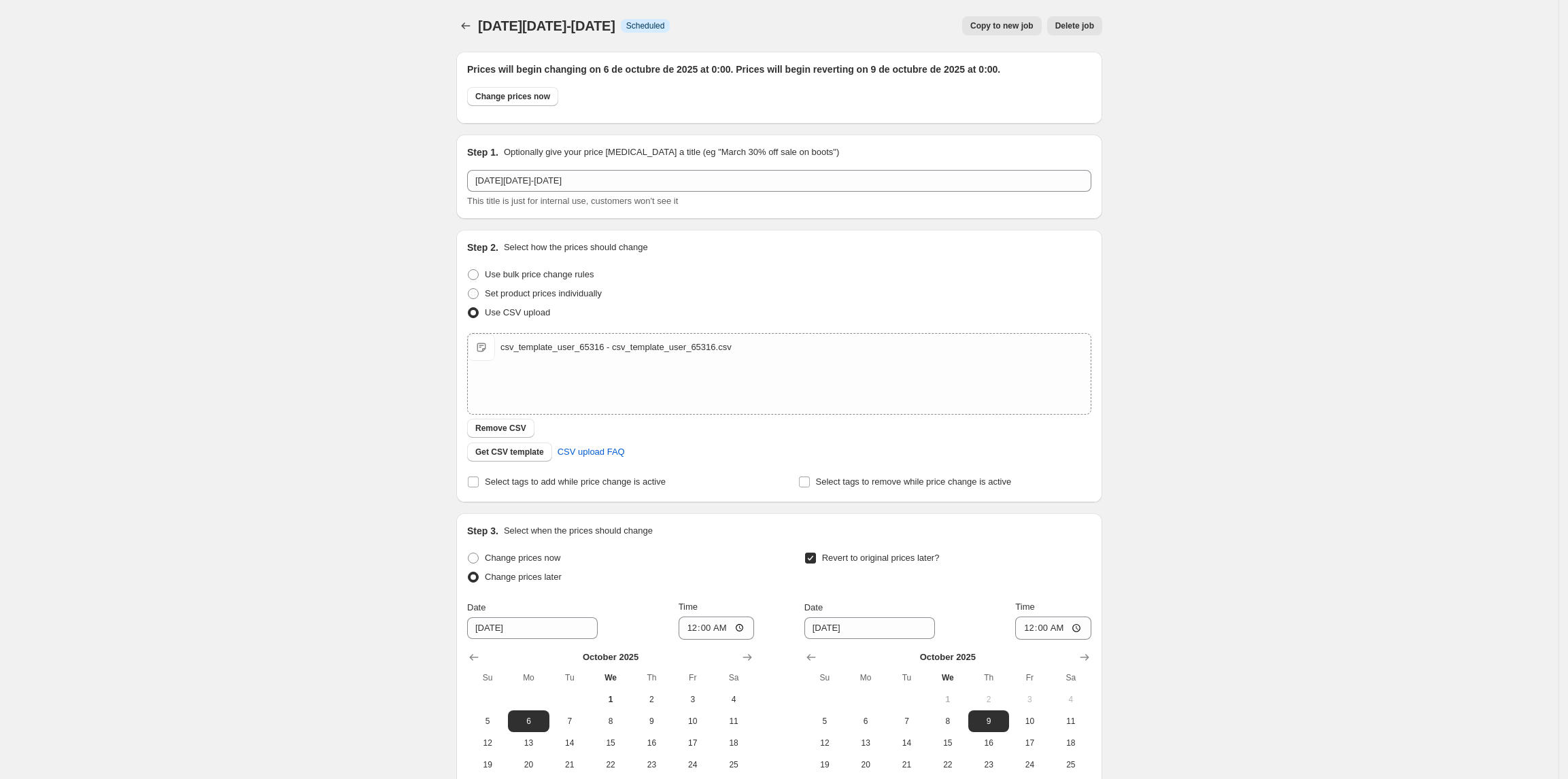
scroll to position [83, 0]
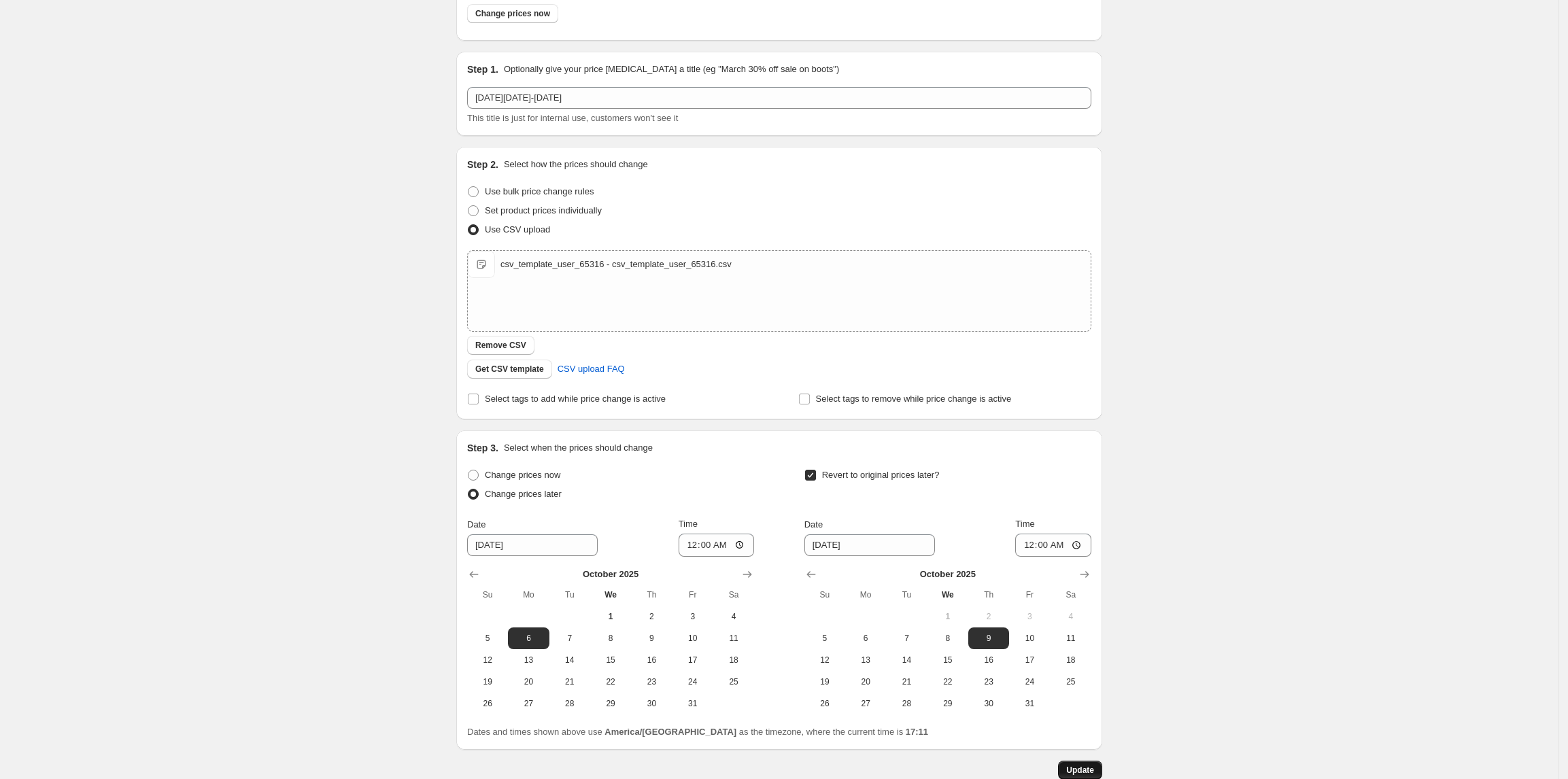
click at [1089, 771] on span "Update" at bounding box center [1080, 770] width 28 height 11
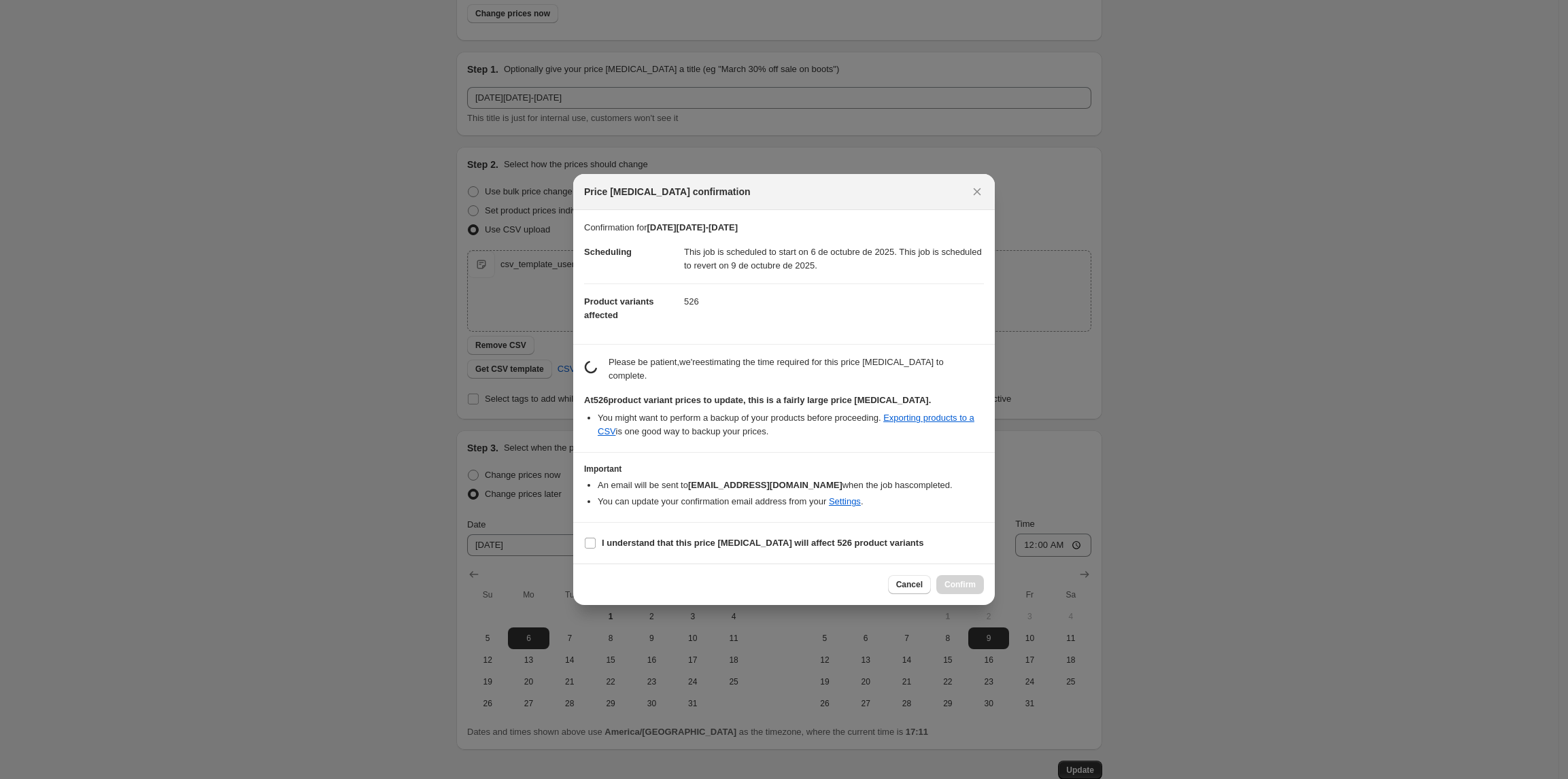
scroll to position [0, 0]
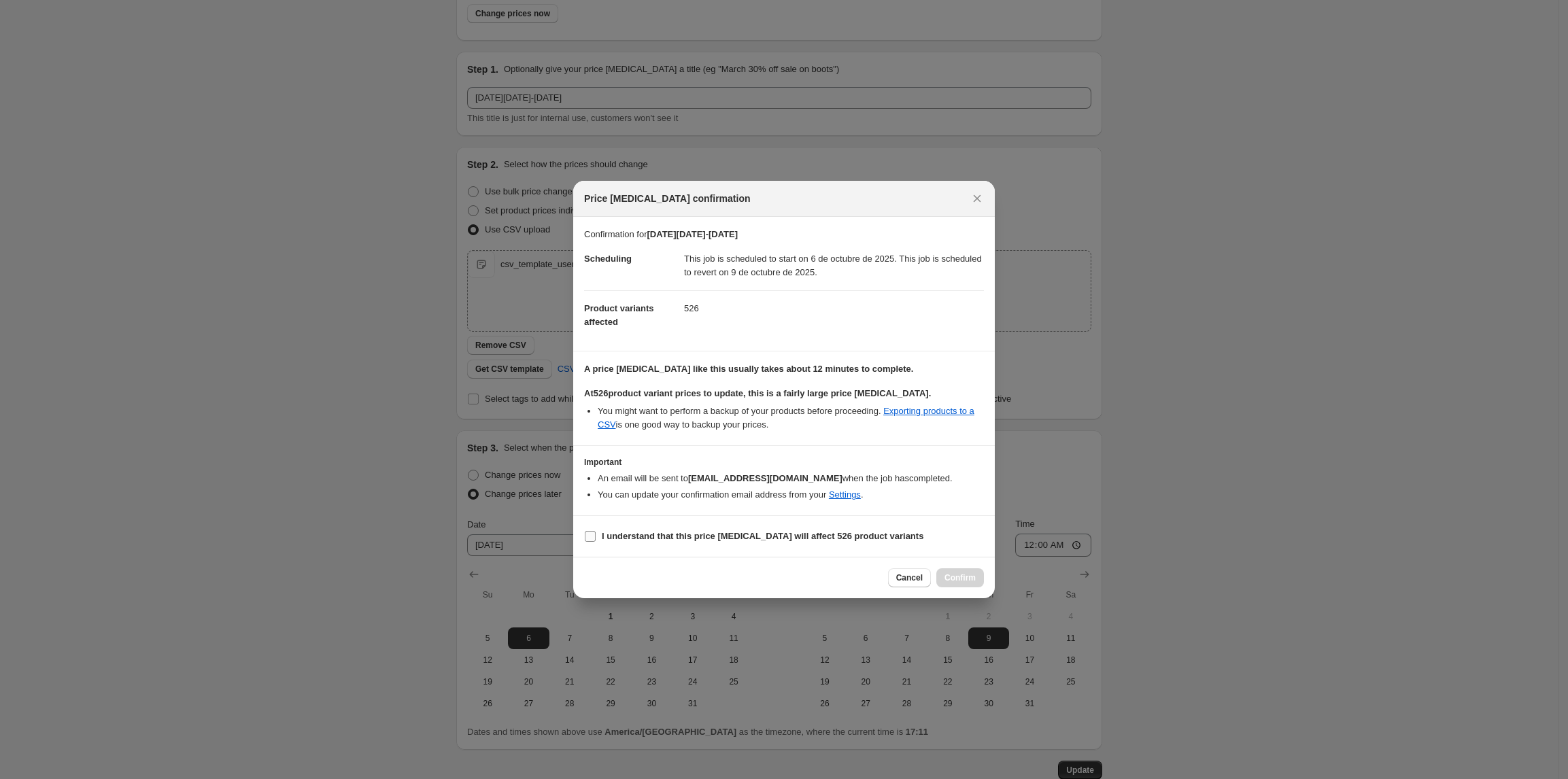
click at [698, 530] on span "I understand that this price [MEDICAL_DATA] will affect 526 product variants" at bounding box center [763, 536] width 322 height 14
click at [596, 531] on input "I understand that this price [MEDICAL_DATA] will affect 526 product variants" at bounding box center [590, 536] width 11 height 11
checkbox input "true"
click at [965, 577] on span "Confirm" at bounding box center [960, 577] width 31 height 11
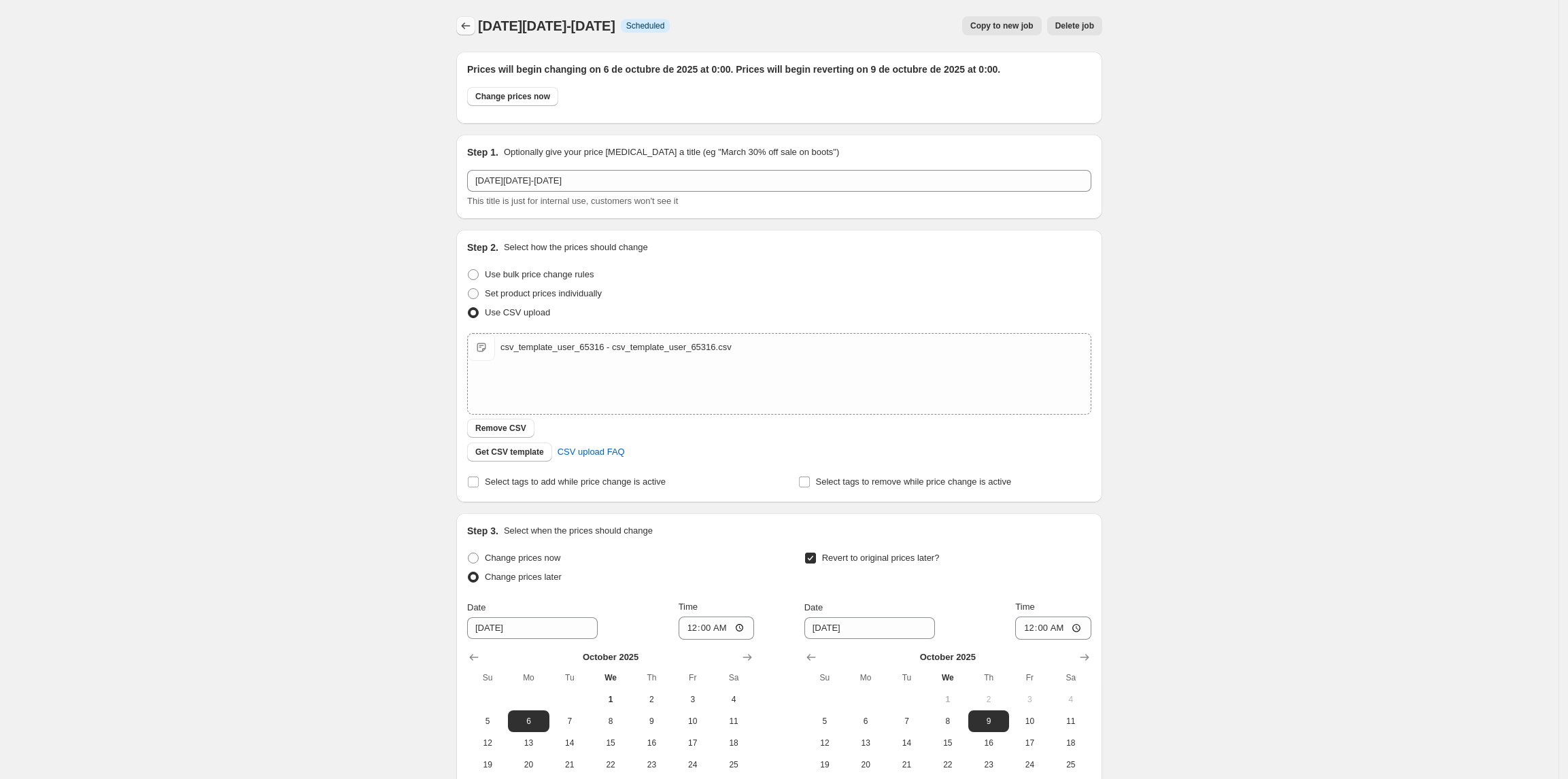
click at [471, 24] on icon "Price change jobs" at bounding box center [466, 26] width 14 height 14
